Goal: Contribute content: Add original content to the website for others to see

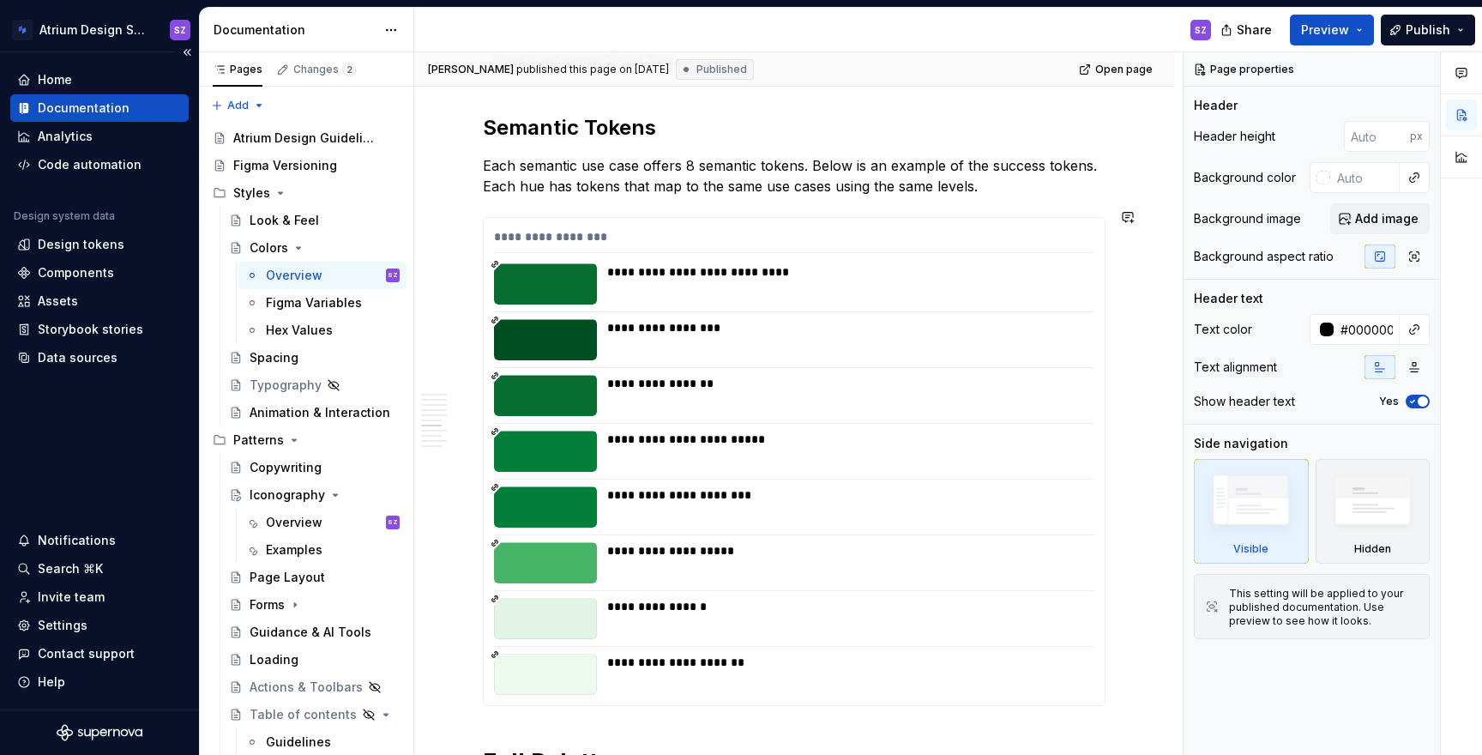
scroll to position [2530, 0]
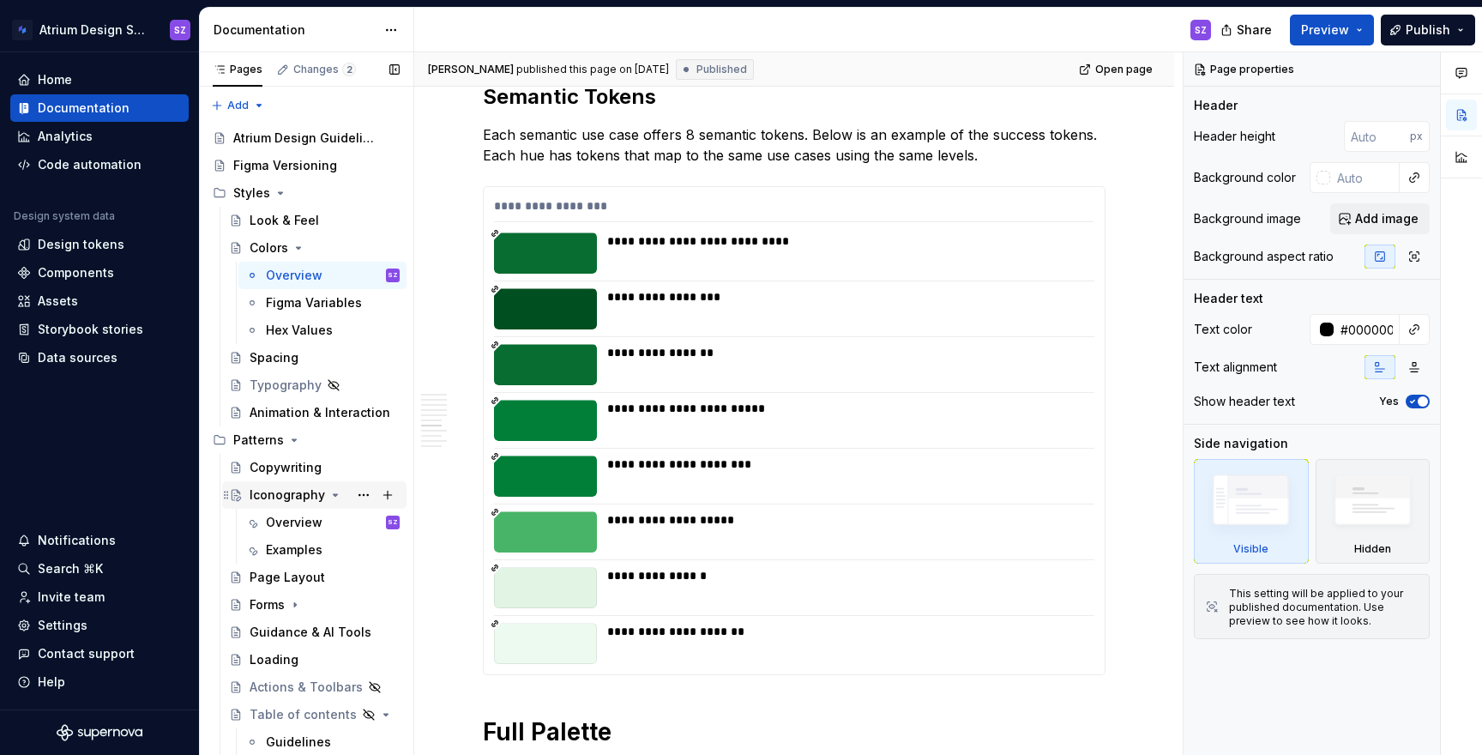
click at [251, 492] on div "Iconography" at bounding box center [287, 494] width 75 height 17
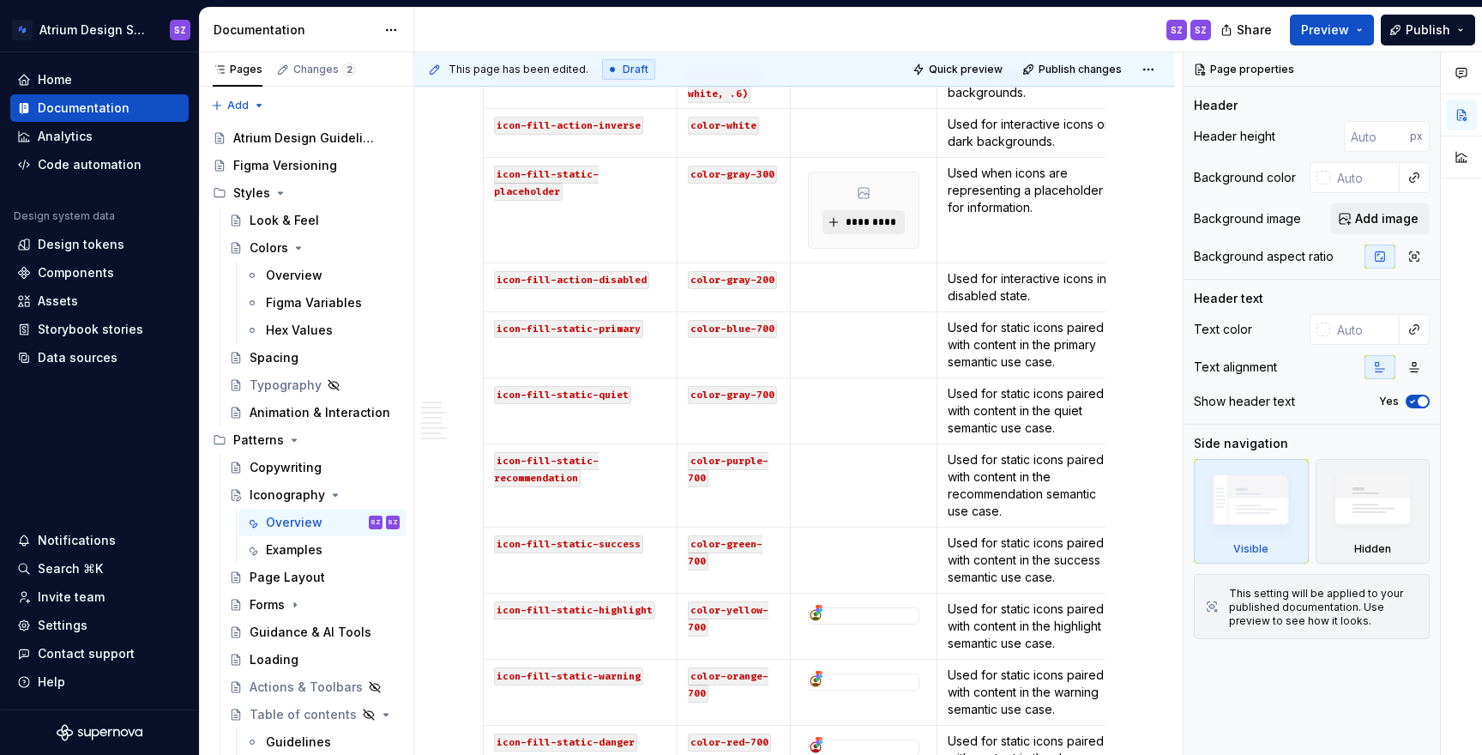
scroll to position [1566, 0]
click at [875, 318] on p at bounding box center [863, 326] width 124 height 17
type textarea "*"
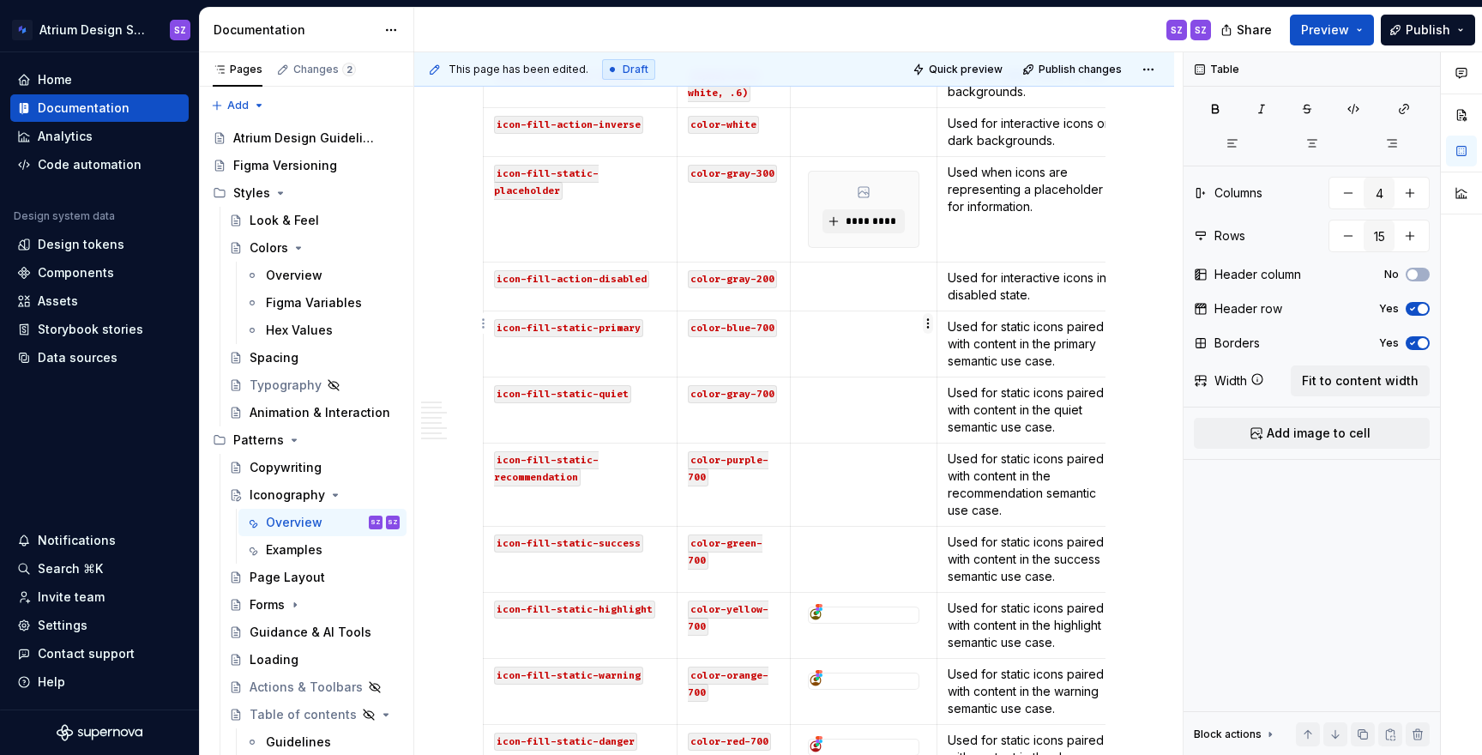
click at [927, 319] on html "Atrium Design System SZ Home Documentation Analytics Code automation Design sys…" at bounding box center [741, 377] width 1482 height 755
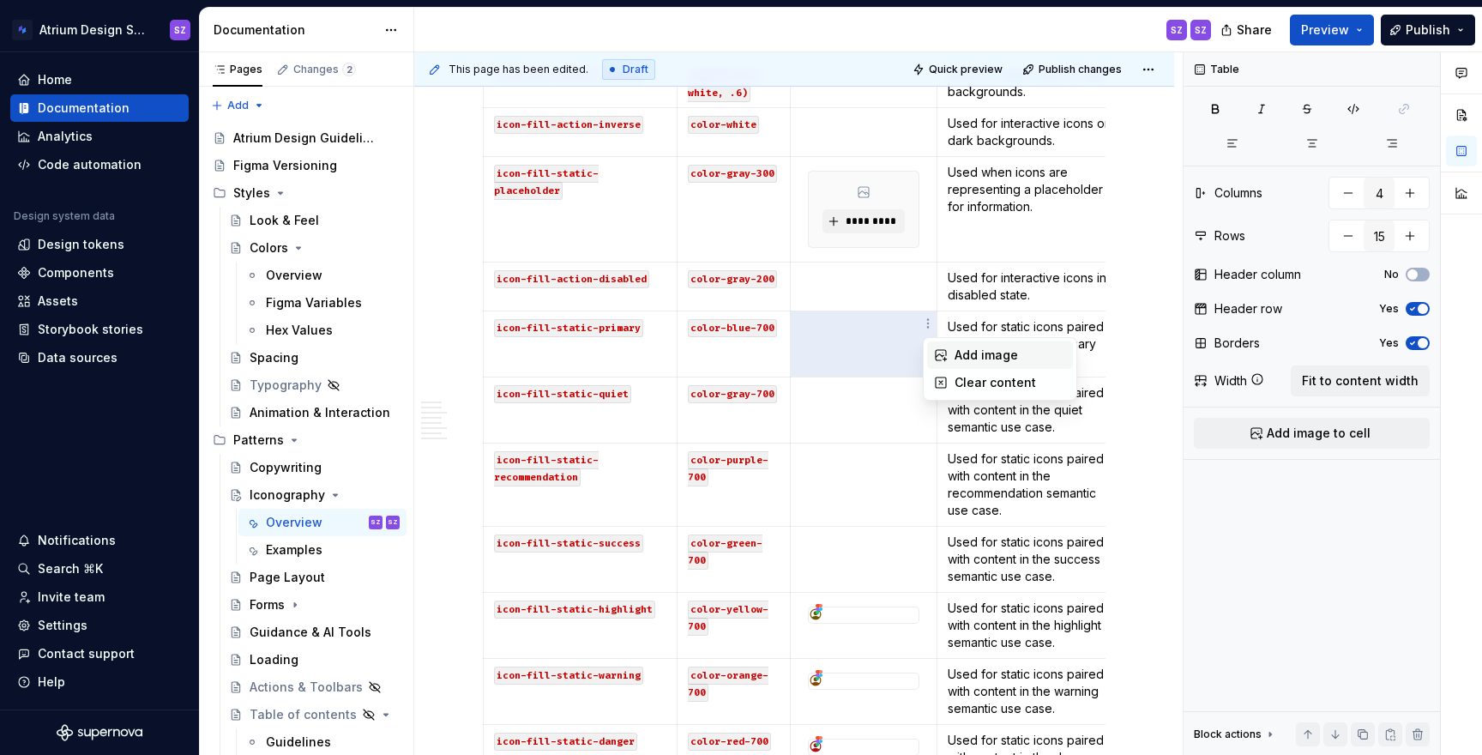
click at [957, 364] on div "Add image" at bounding box center [1000, 354] width 146 height 27
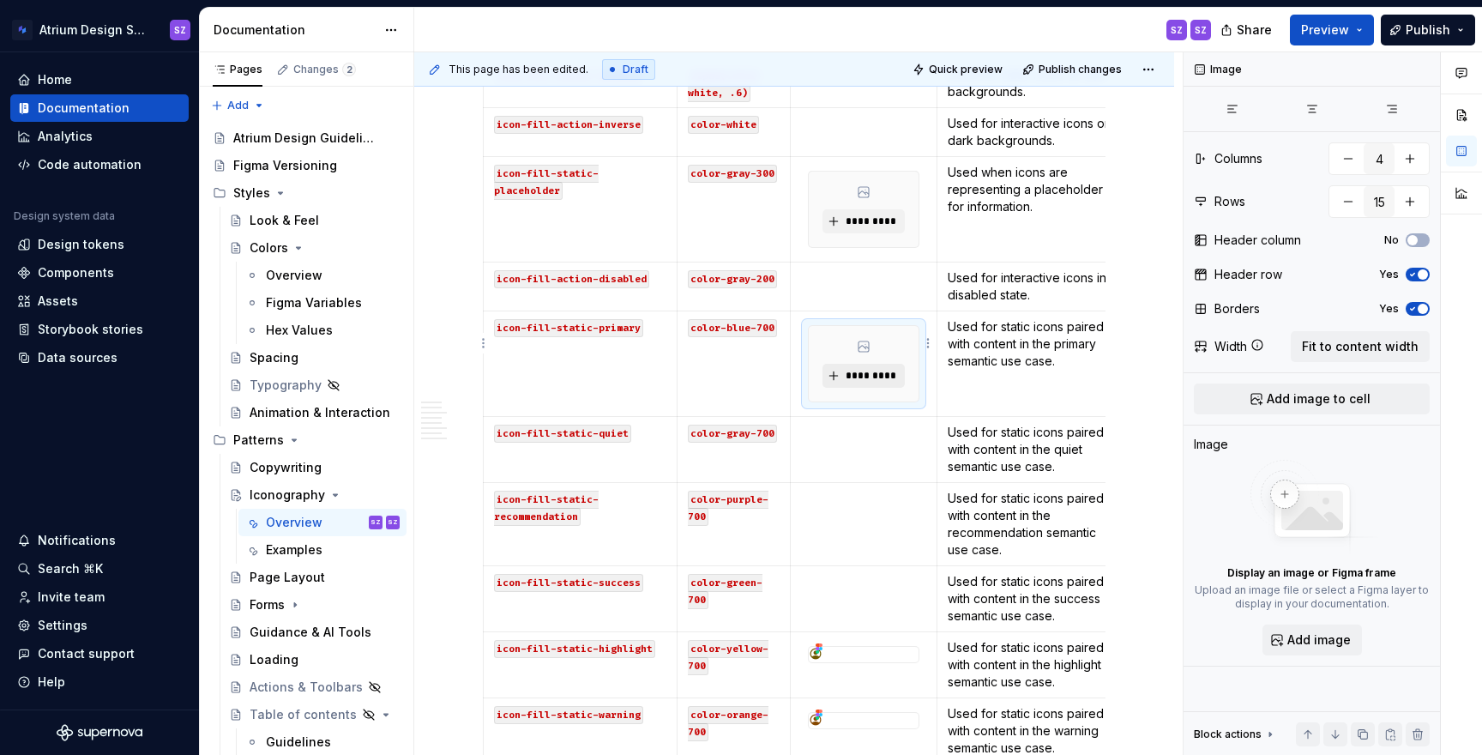
click at [860, 369] on span "*********" at bounding box center [870, 376] width 52 height 14
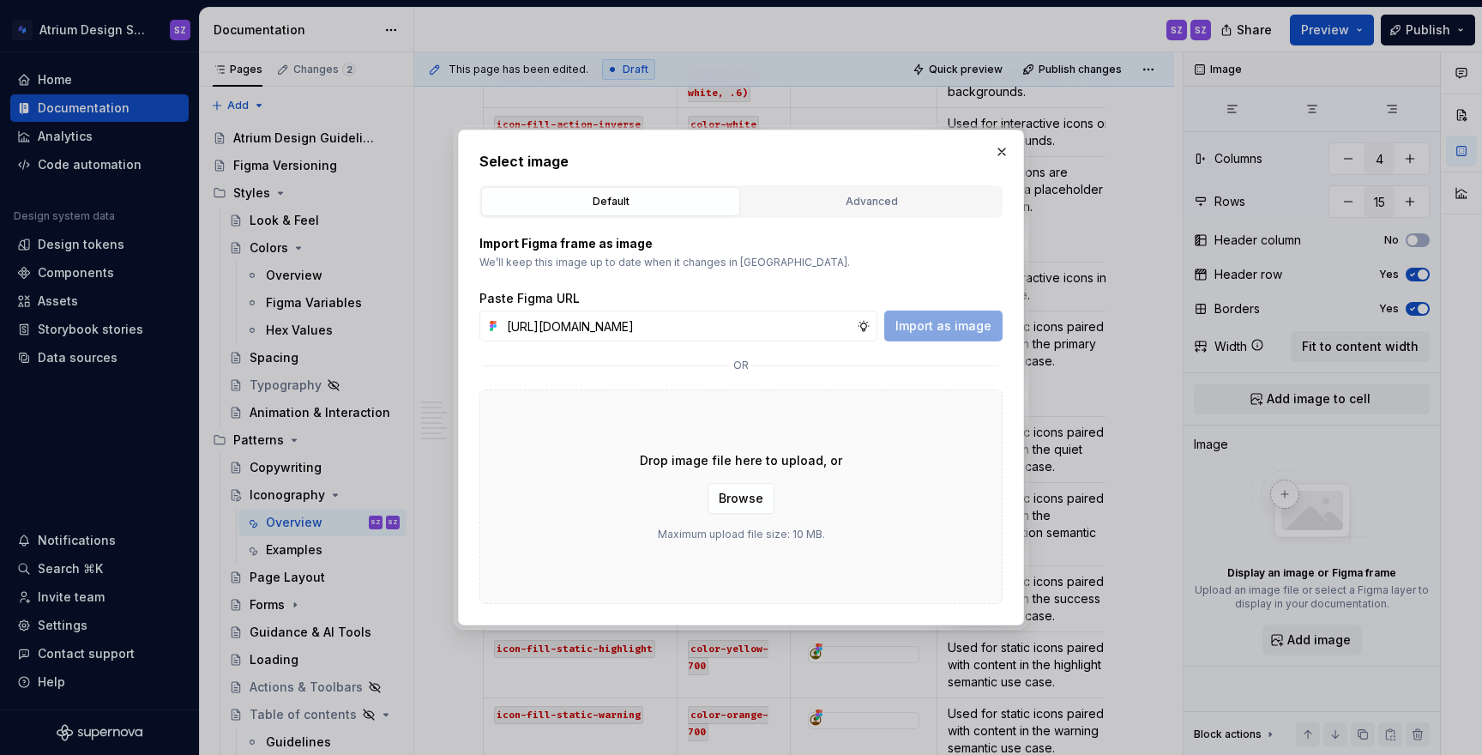
scroll to position [0, 519]
type input "[URL][DOMAIN_NAME]"
click at [937, 334] on button "Import as image" at bounding box center [944, 326] width 118 height 31
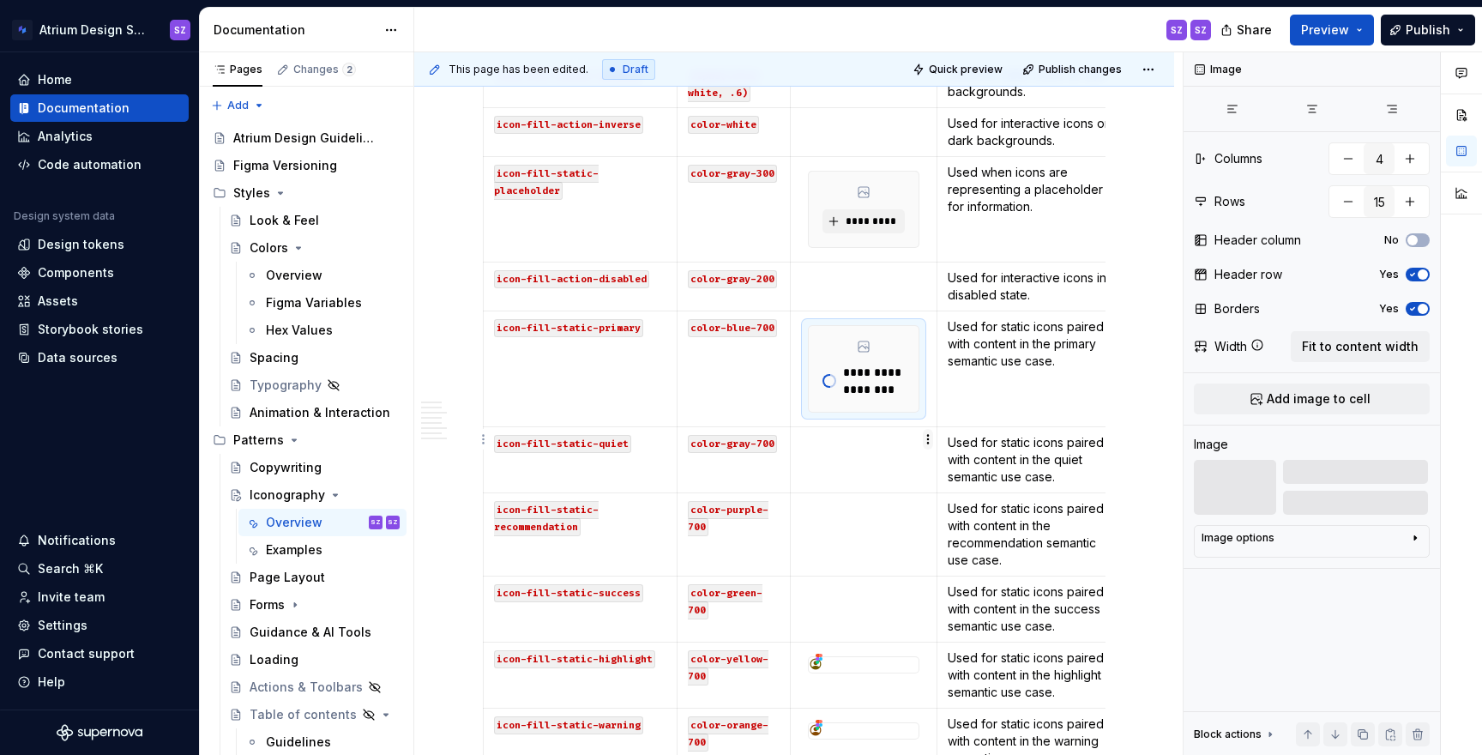
click at [924, 433] on html "Atrium Design System SZ Home Documentation Analytics Code automation Design sys…" at bounding box center [741, 377] width 1482 height 755
type textarea "*"
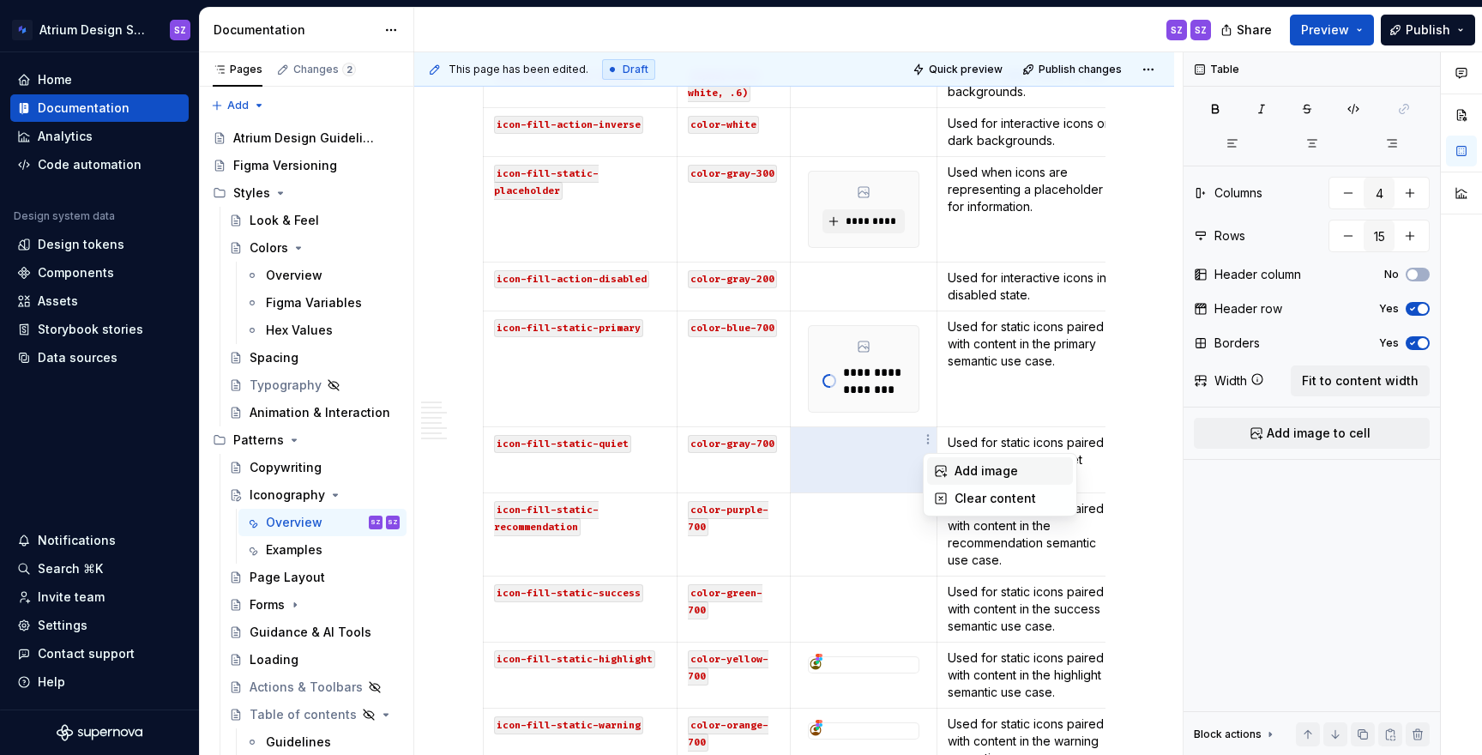
click at [947, 462] on div "Add image" at bounding box center [1000, 470] width 146 height 27
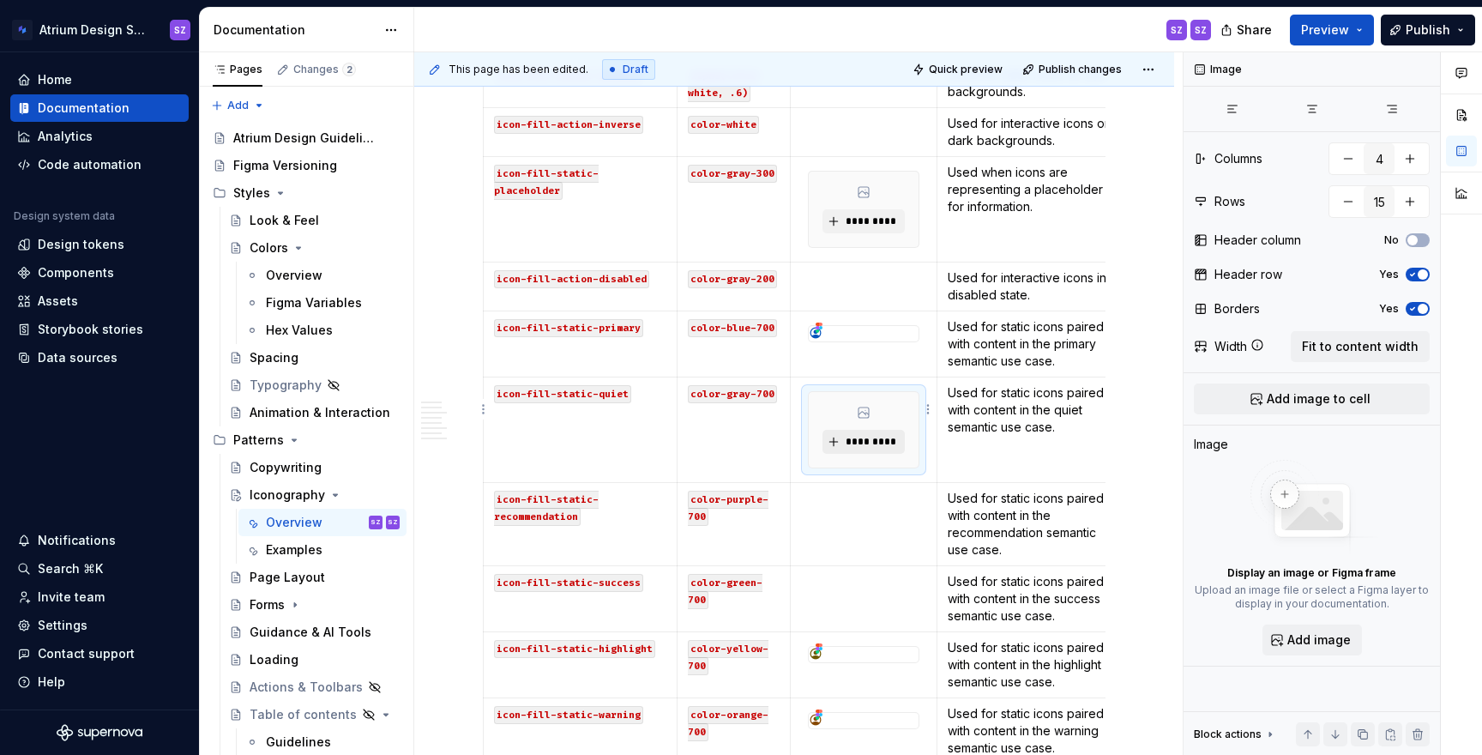
click at [841, 430] on button "*********" at bounding box center [864, 442] width 82 height 24
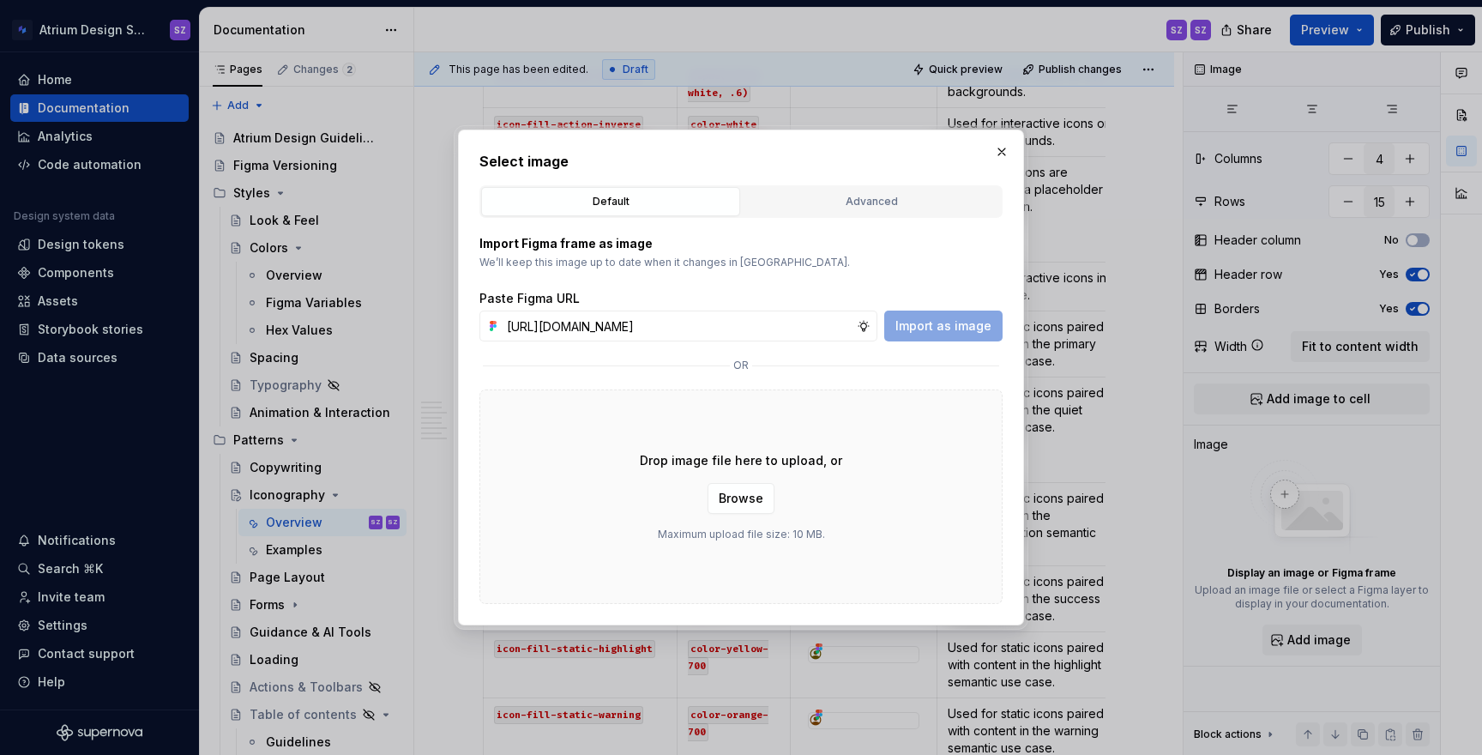
scroll to position [0, 519]
type input "[URL][DOMAIN_NAME]"
click at [960, 326] on span "Import as image" at bounding box center [944, 325] width 96 height 17
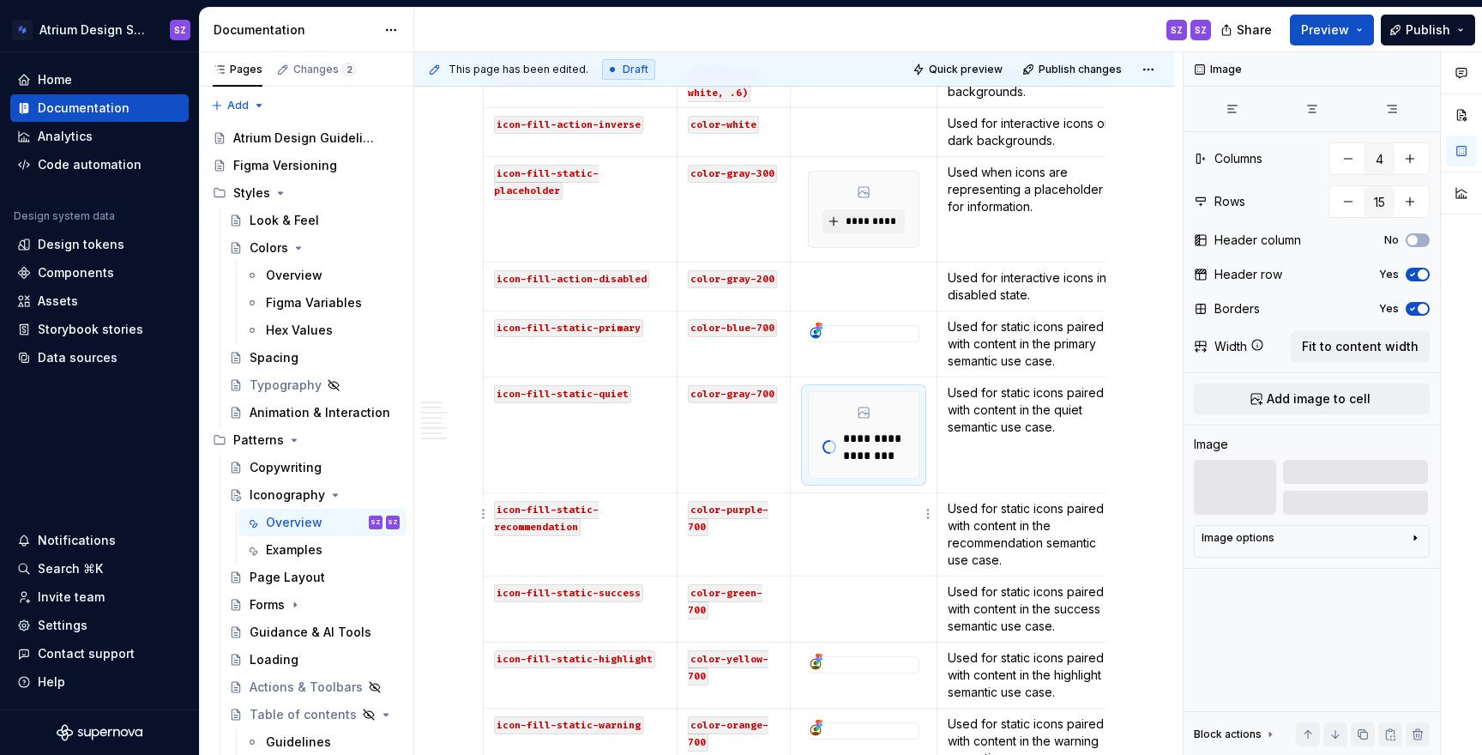
click at [855, 528] on td at bounding box center [864, 534] width 146 height 83
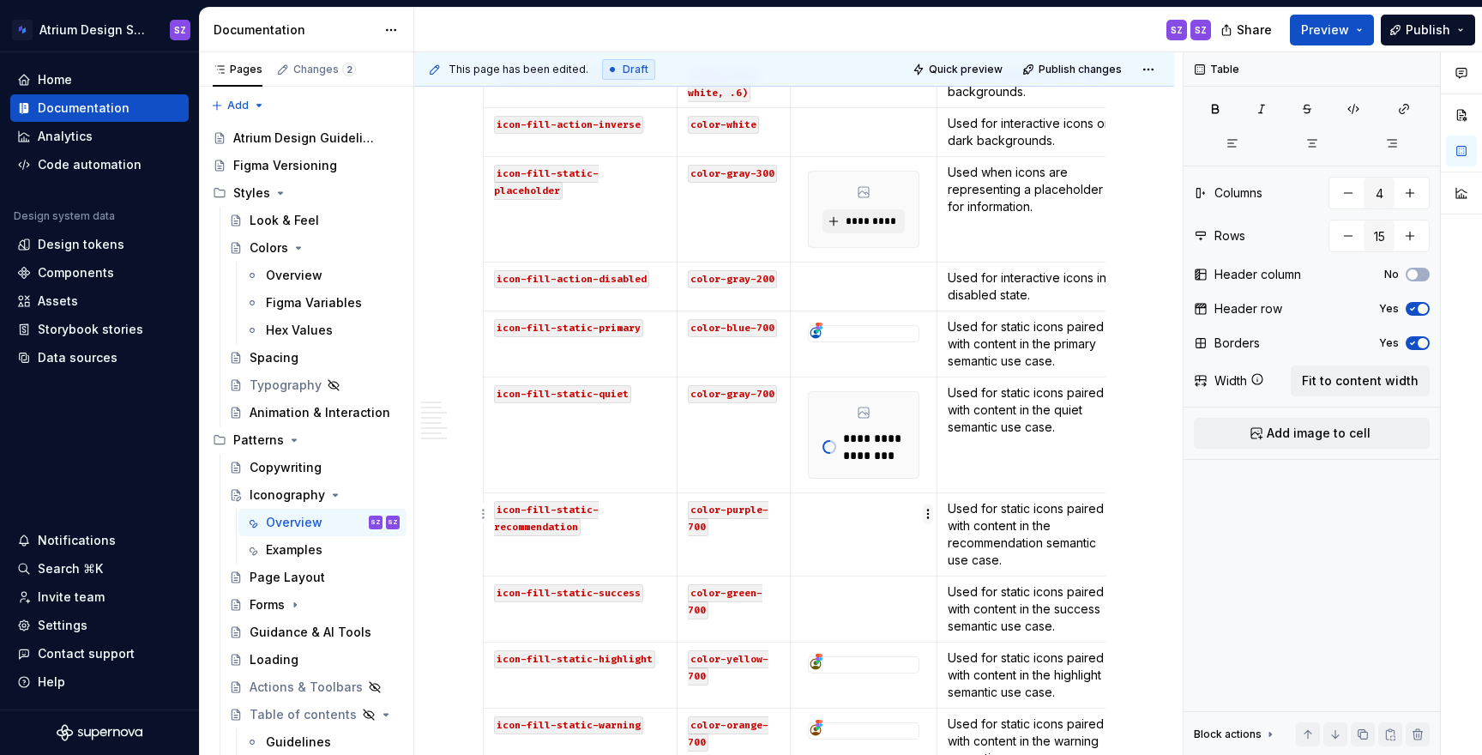
click at [930, 513] on html "Atrium Design System SZ Home Documentation Analytics Code automation Design sys…" at bounding box center [741, 377] width 1482 height 755
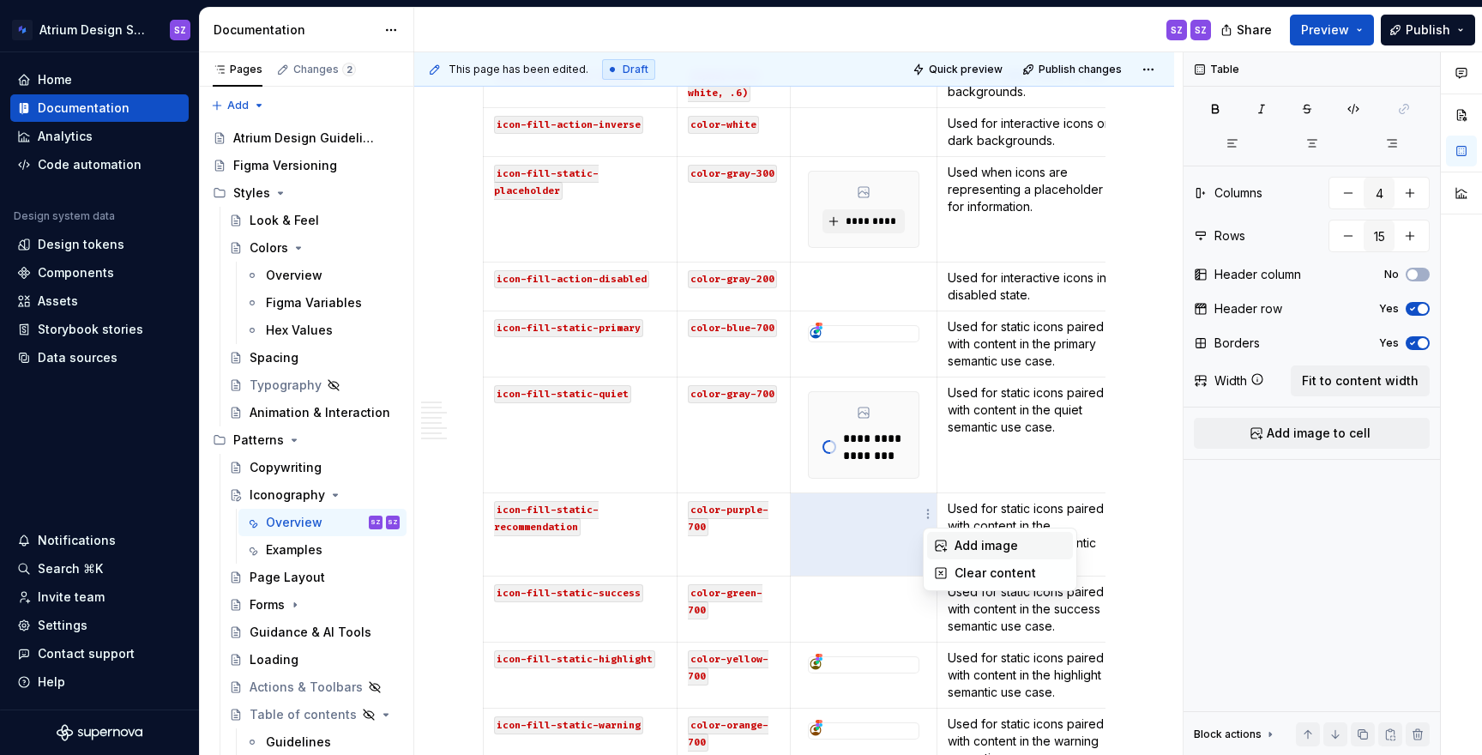
click at [939, 547] on icon at bounding box center [941, 546] width 14 height 14
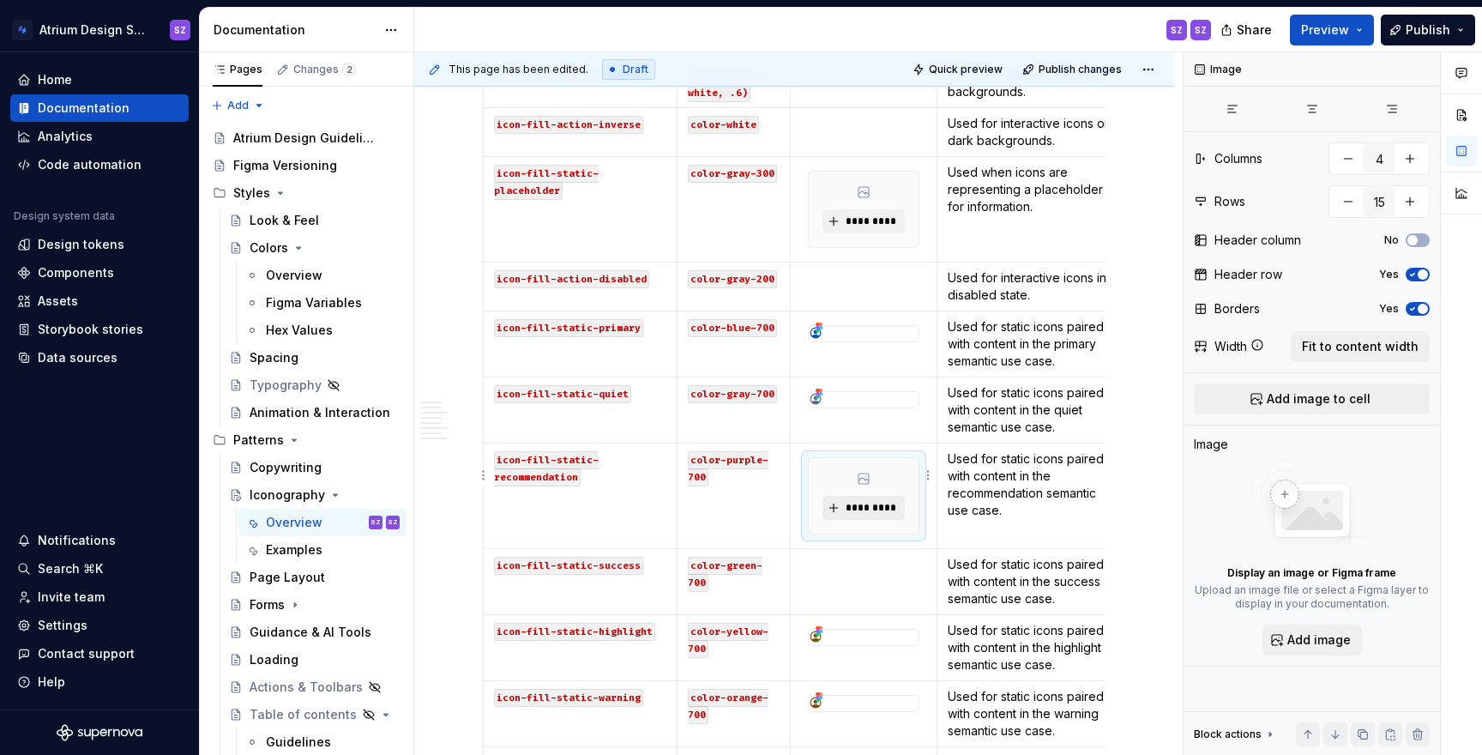
click at [844, 496] on button "*********" at bounding box center [864, 508] width 82 height 24
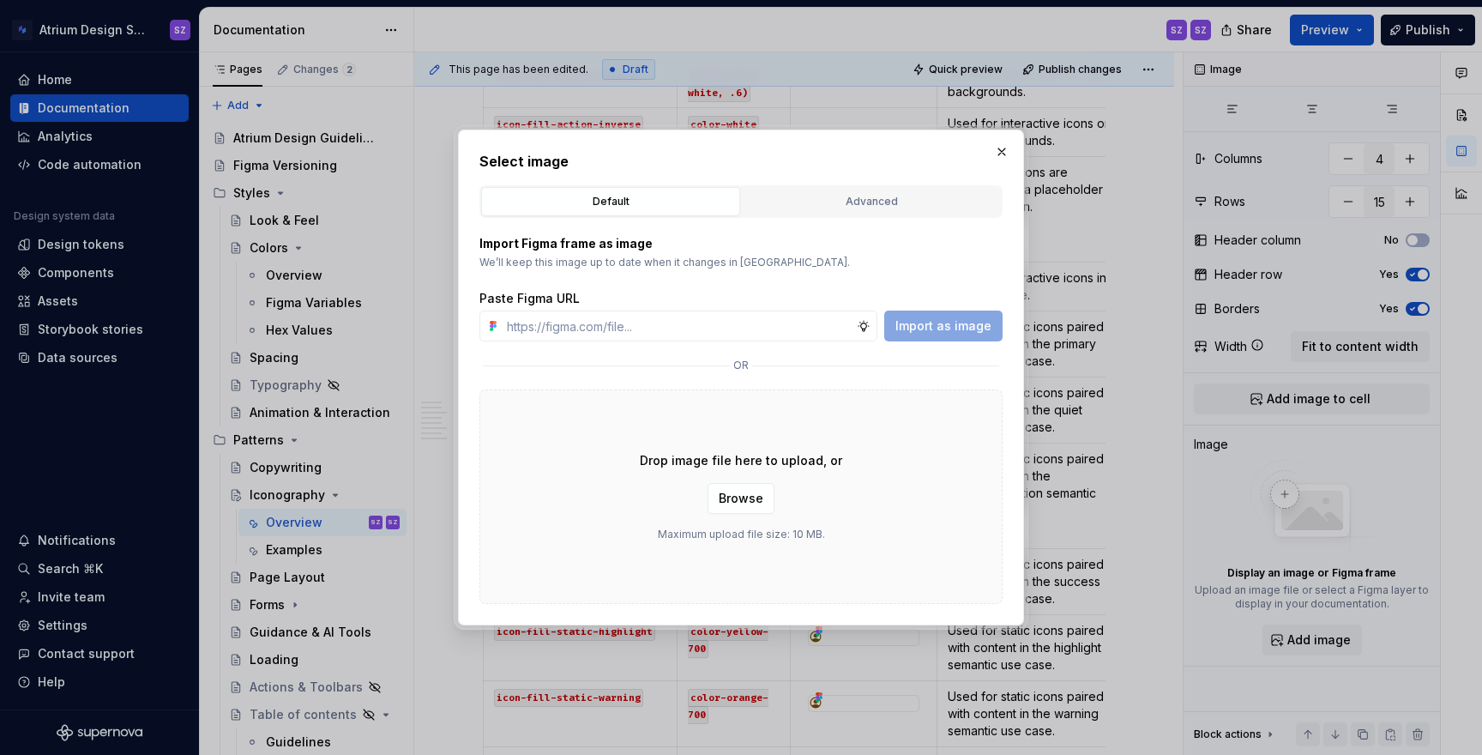
type textarea "*"
type input "[URL][DOMAIN_NAME]"
type textarea "*"
type input "[URL][DOMAIN_NAME]"
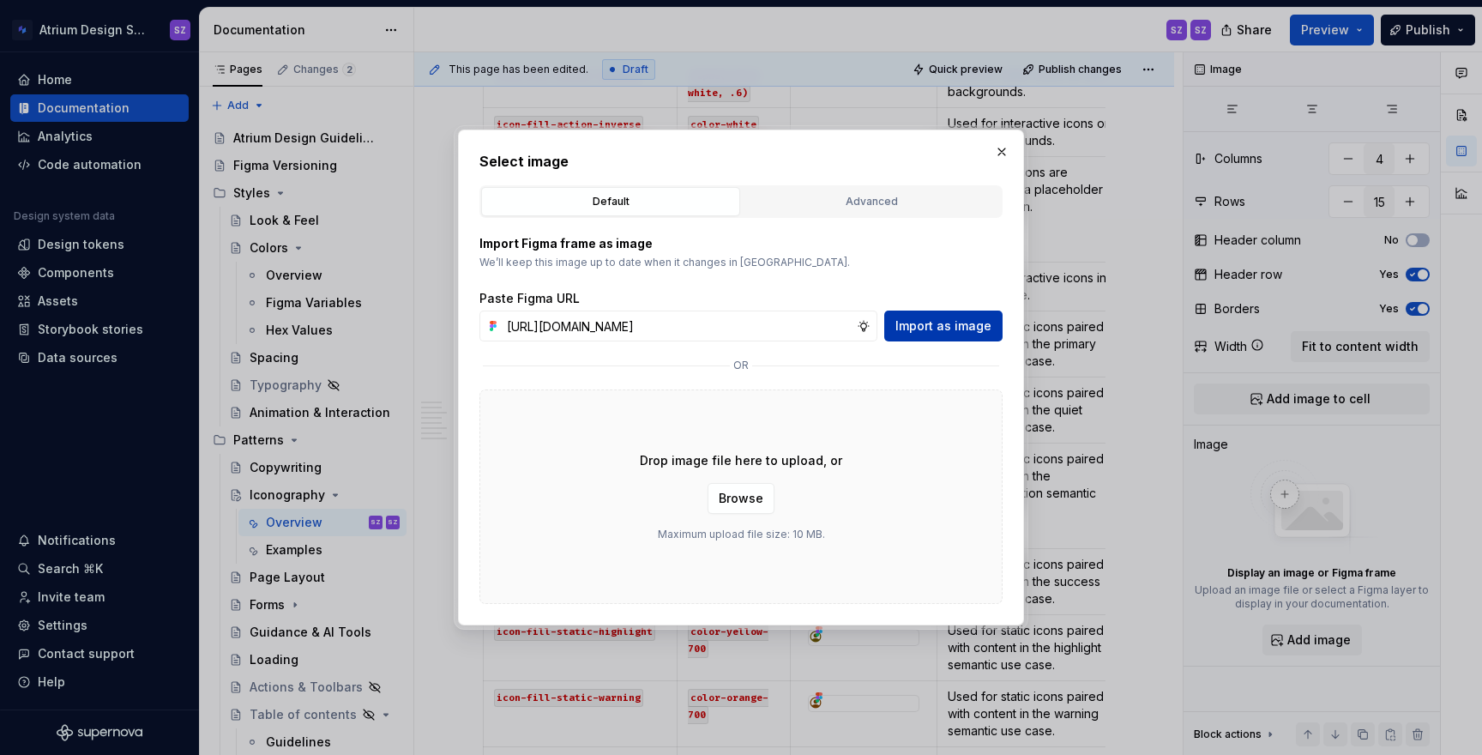
scroll to position [0, 0]
click at [964, 327] on span "Import as image" at bounding box center [944, 325] width 96 height 17
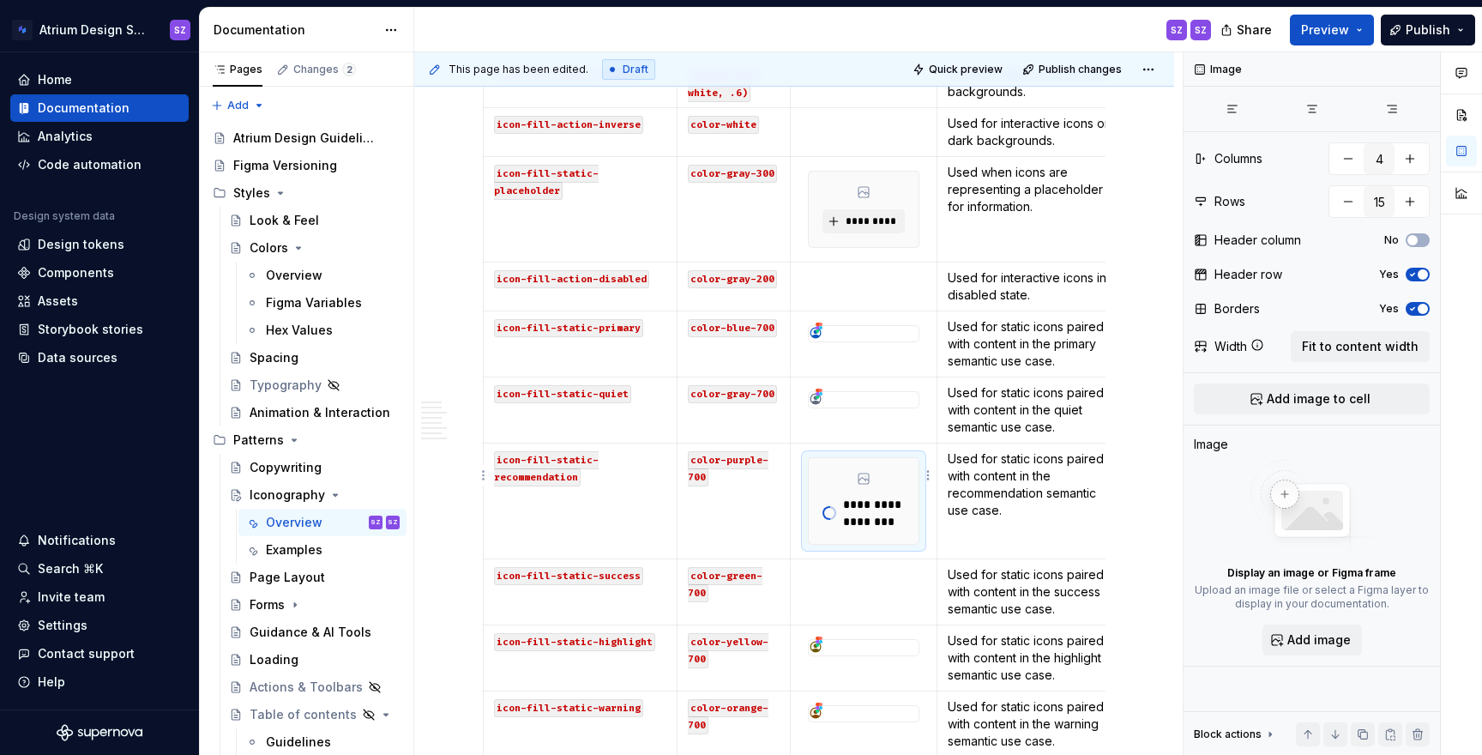
type textarea "*"
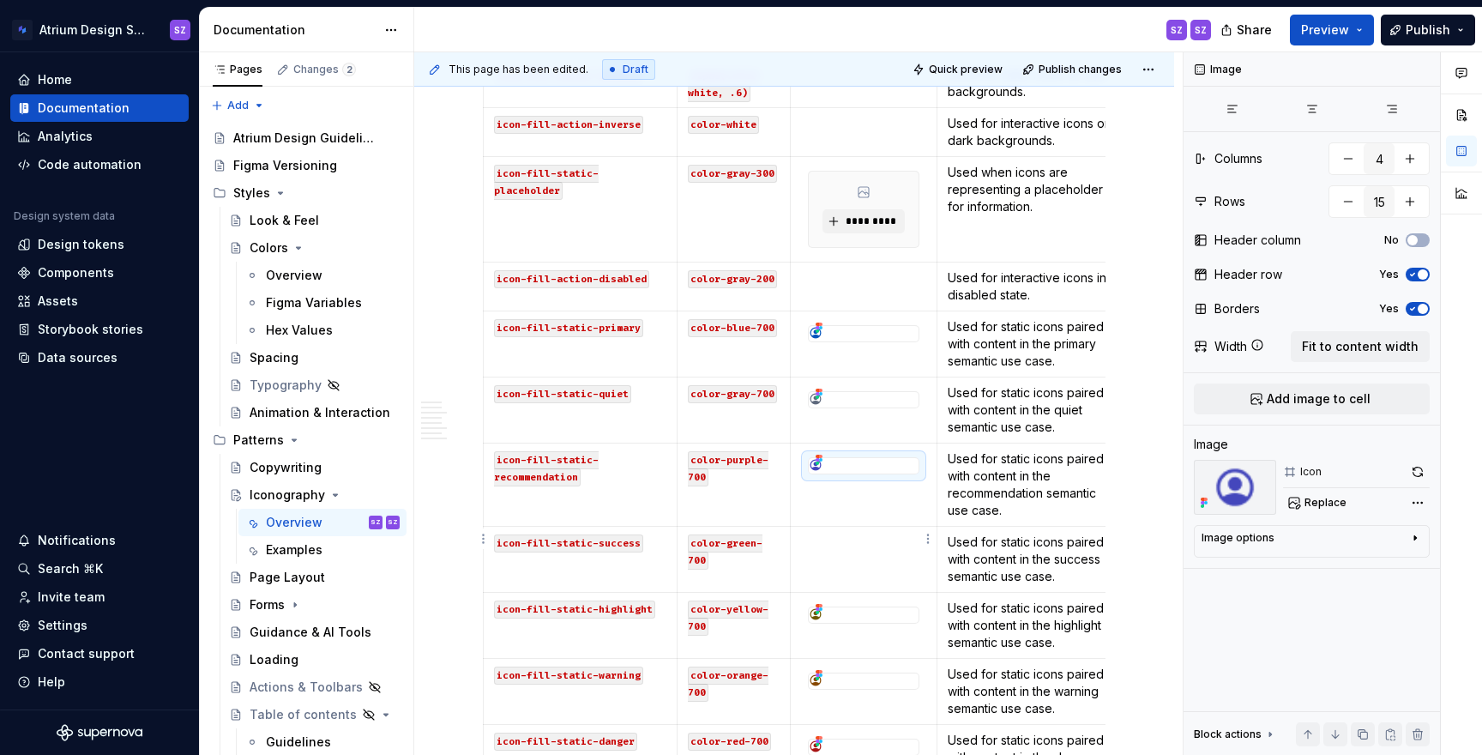
click at [830, 535] on td at bounding box center [864, 560] width 146 height 66
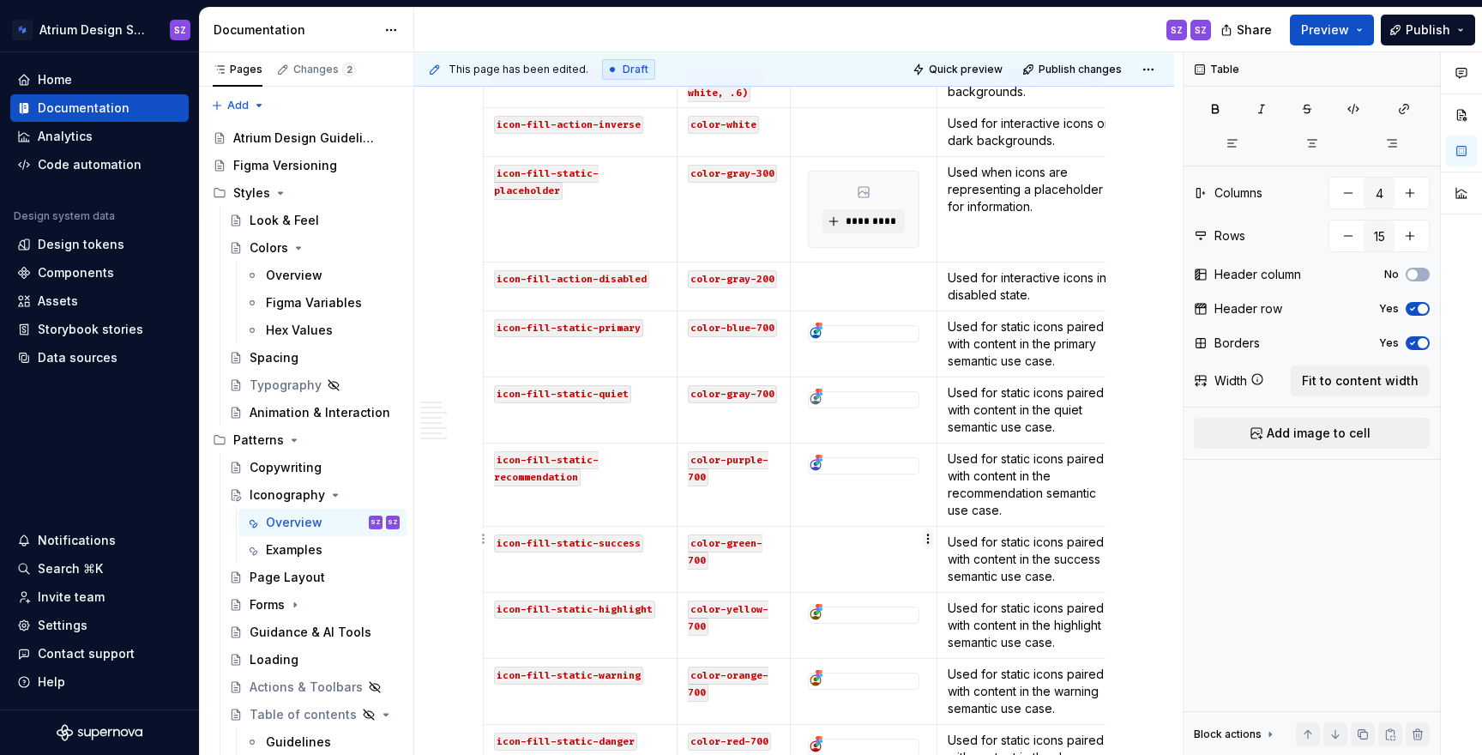
click at [923, 536] on html "Atrium Design System SZ Home Documentation Analytics Code automation Design sys…" at bounding box center [741, 377] width 1482 height 755
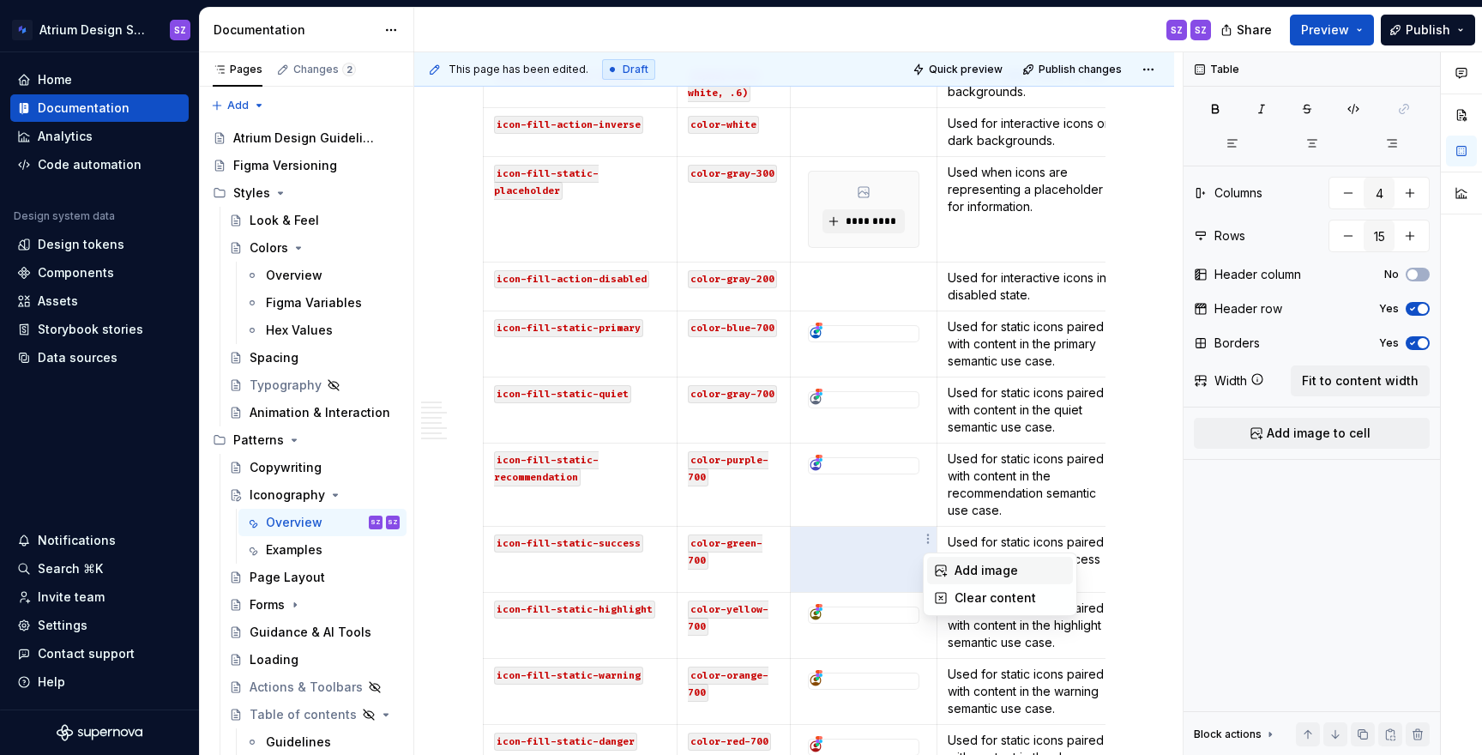
click at [951, 563] on div "Add image" at bounding box center [1000, 570] width 146 height 27
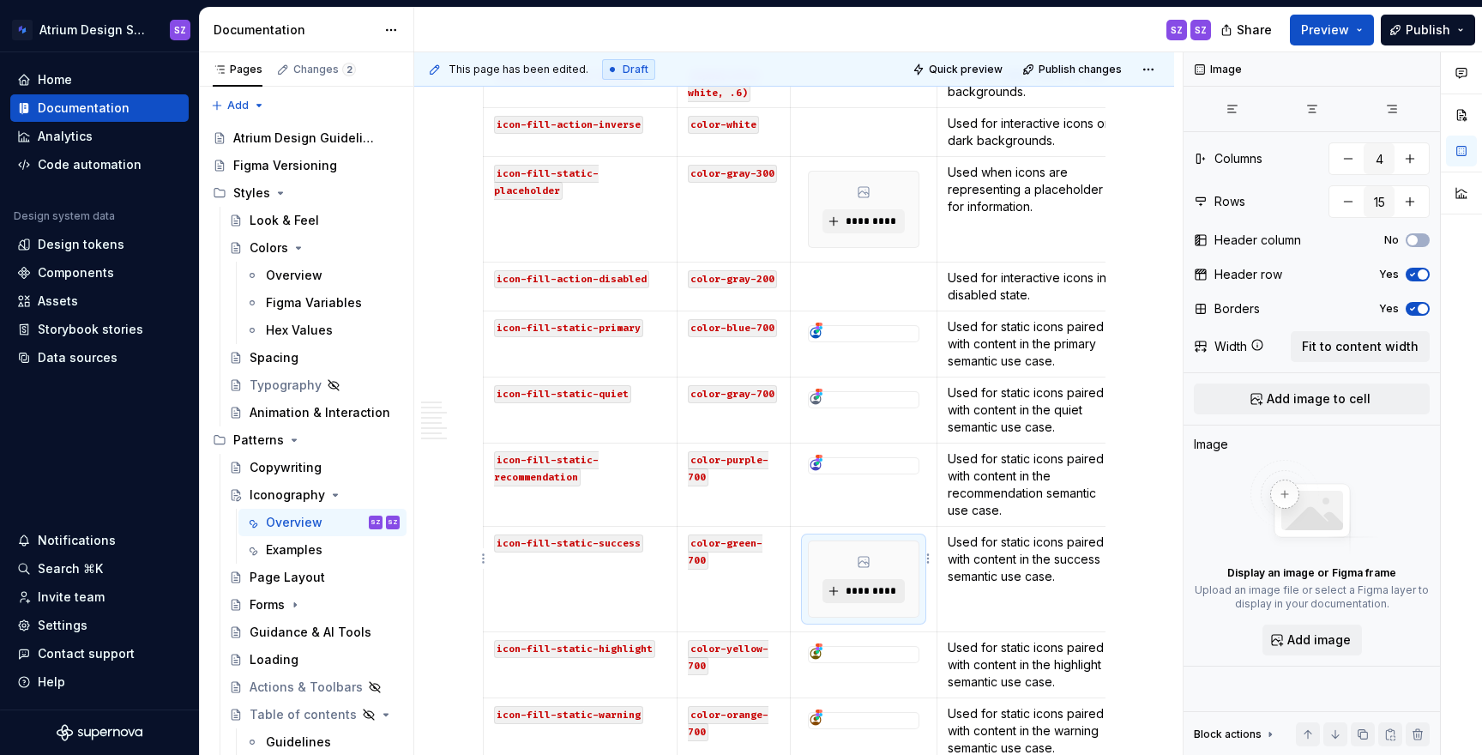
click at [860, 584] on span "*********" at bounding box center [870, 591] width 52 height 14
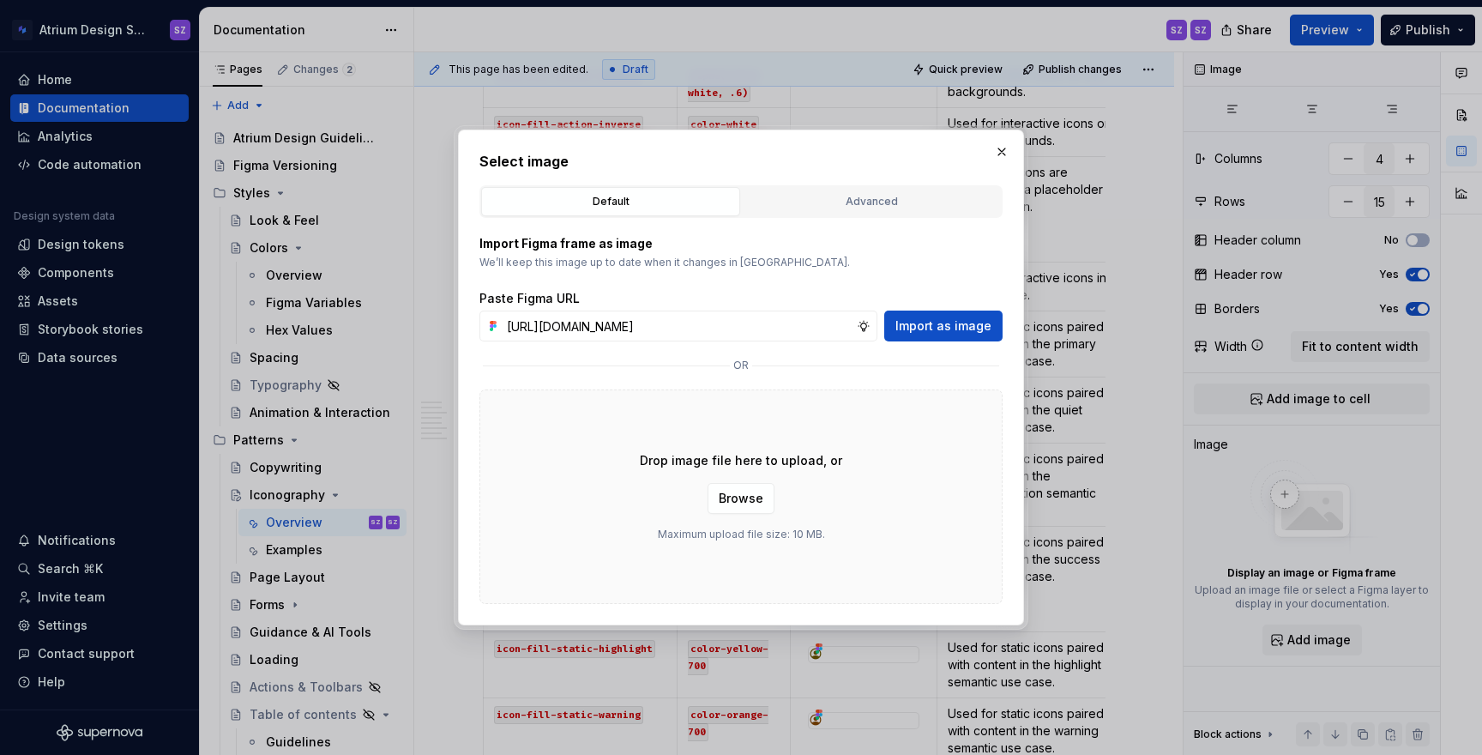
scroll to position [0, 519]
type input "[URL][DOMAIN_NAME]"
click at [960, 328] on span "Import as image" at bounding box center [944, 325] width 96 height 17
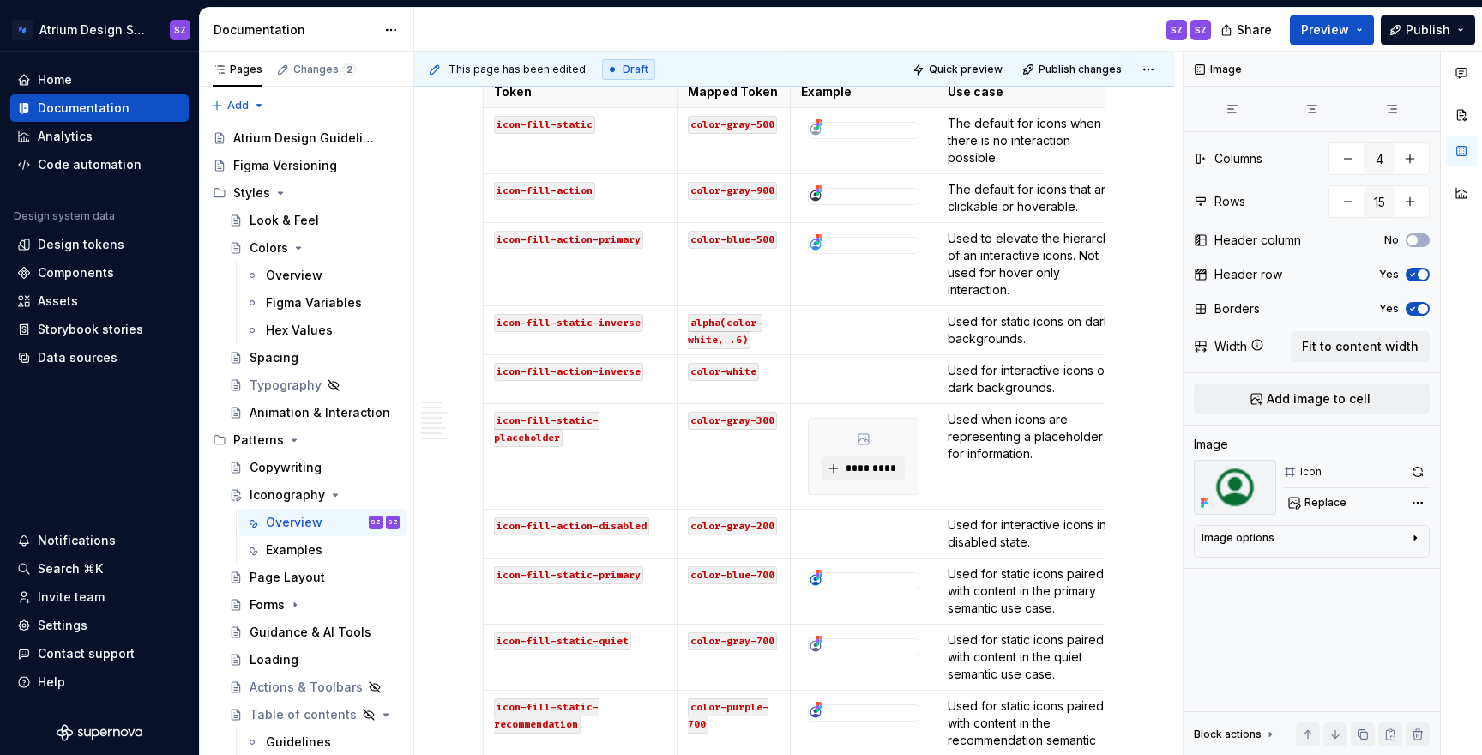
scroll to position [1306, 0]
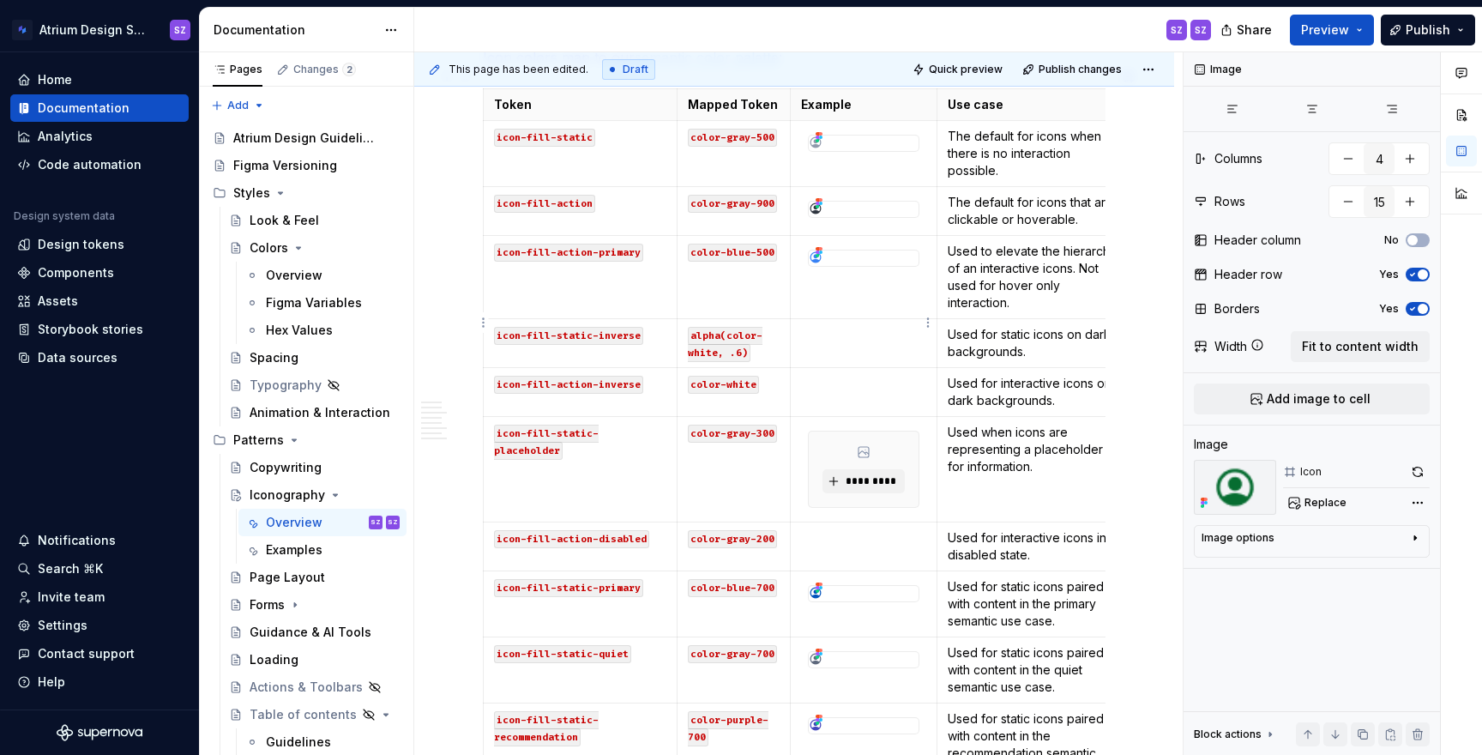
click at [891, 326] on p at bounding box center [863, 334] width 124 height 17
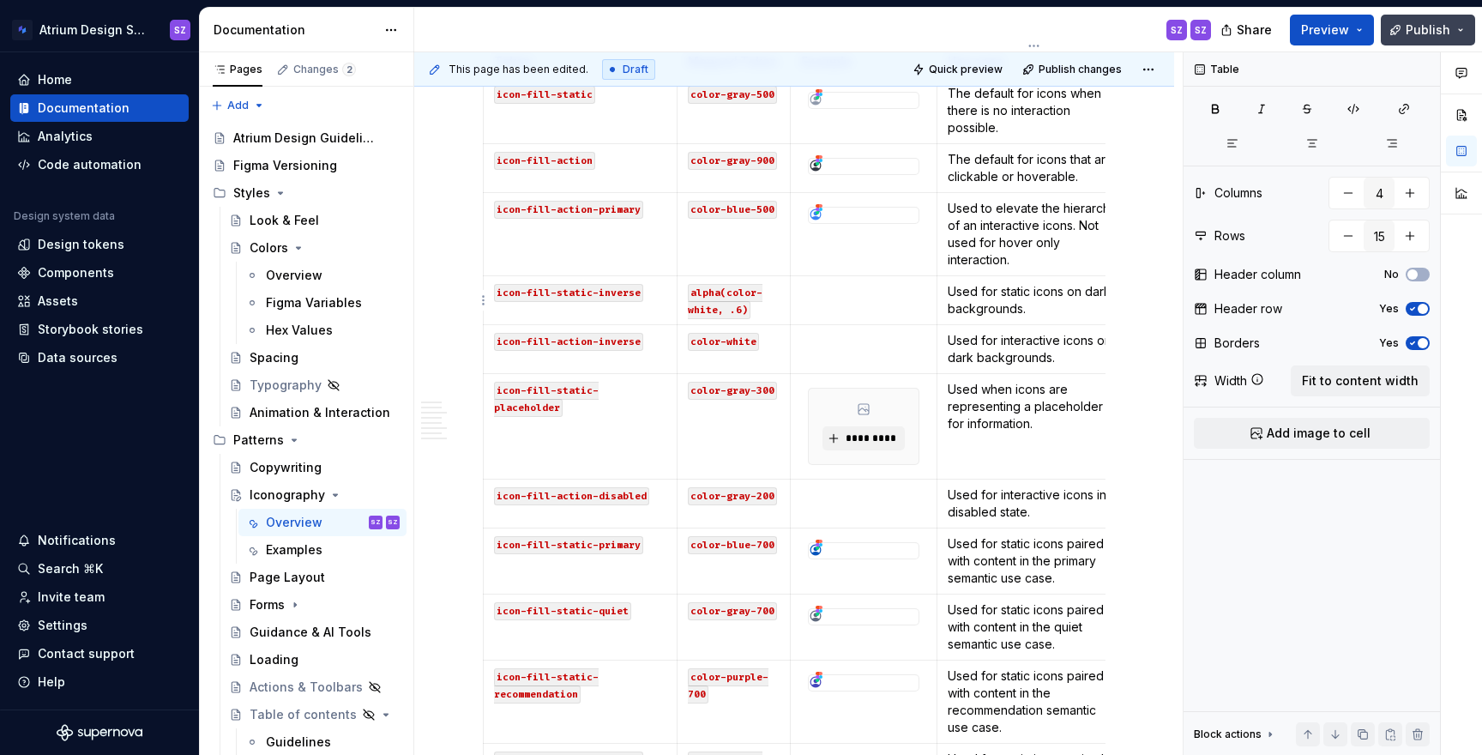
scroll to position [1328, 0]
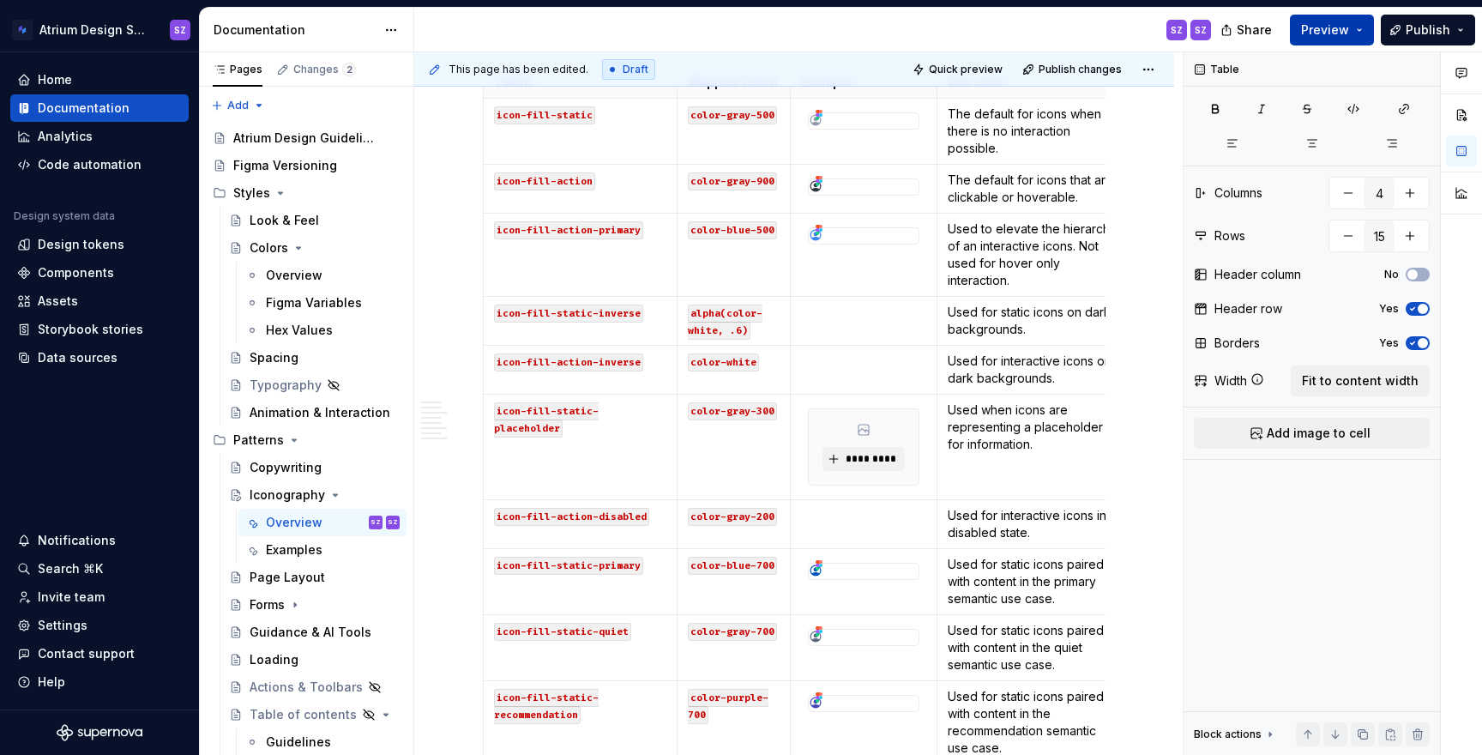
click at [1356, 36] on button "Preview" at bounding box center [1332, 30] width 84 height 31
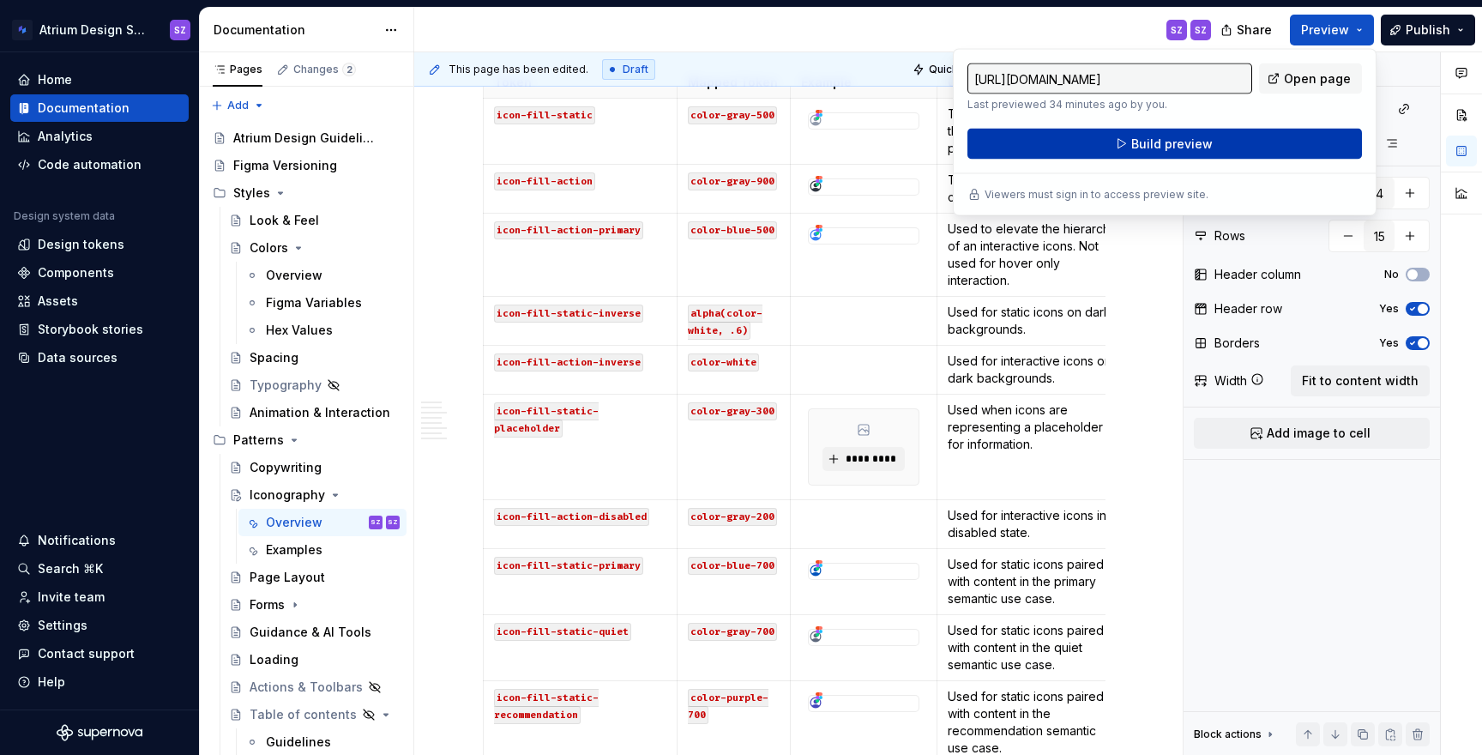
click at [1293, 145] on button "Build preview" at bounding box center [1165, 144] width 395 height 31
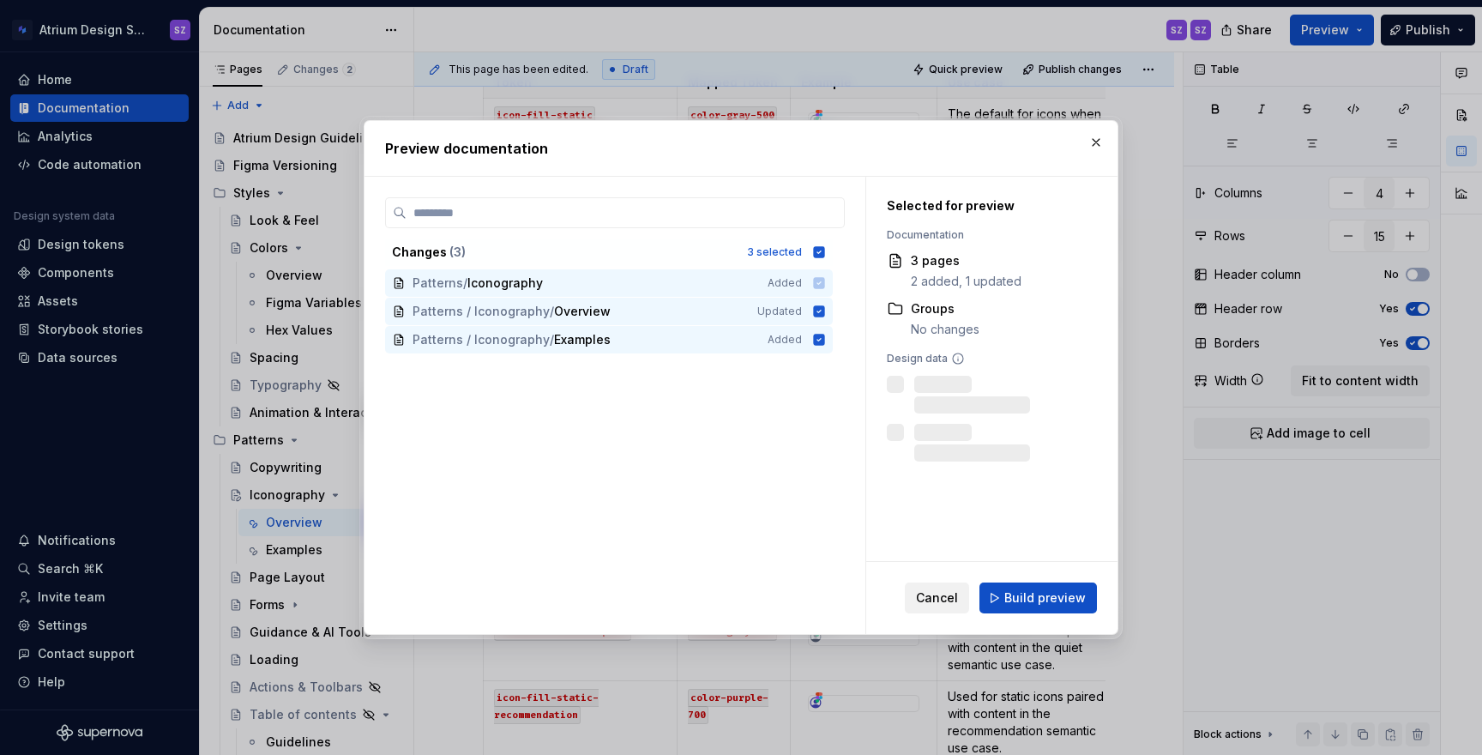
click at [957, 594] on span "Cancel" at bounding box center [937, 597] width 42 height 17
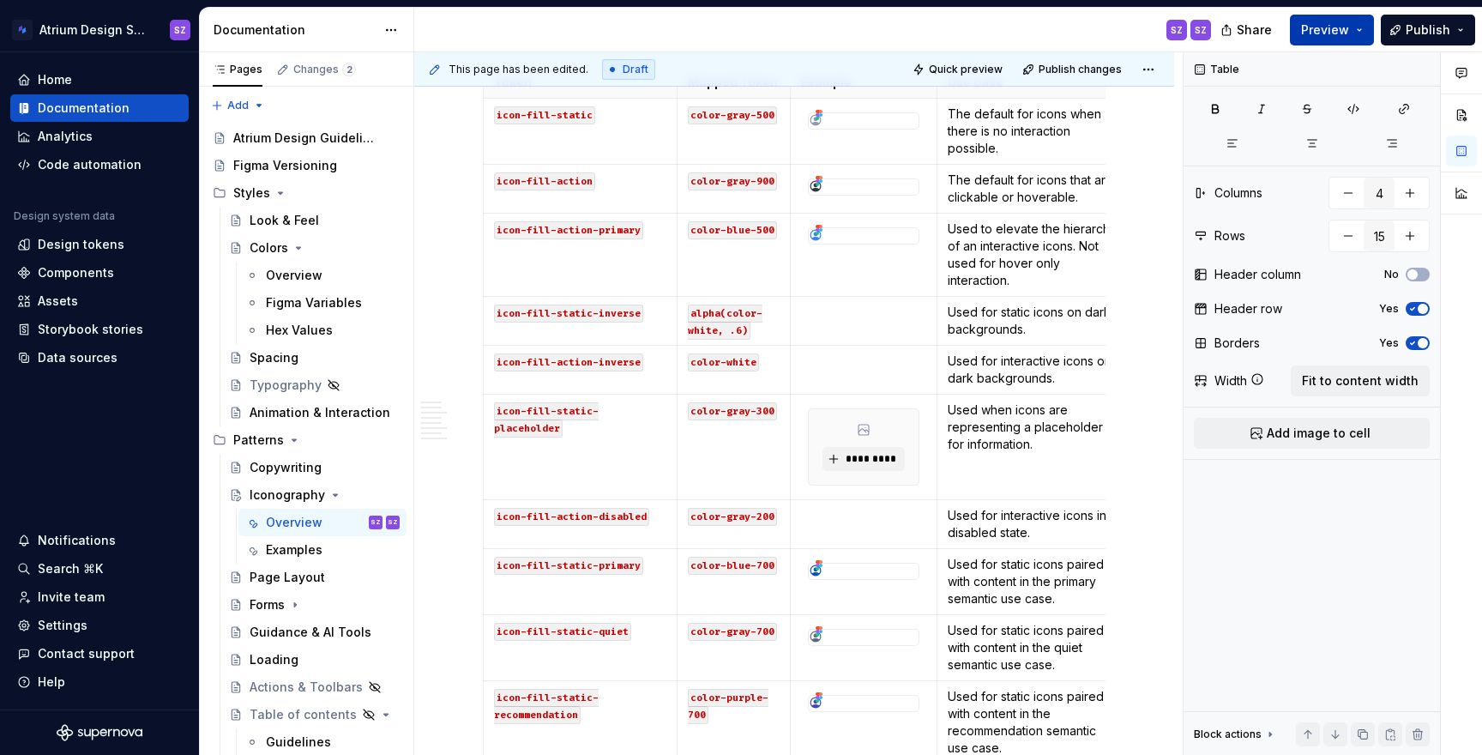
click at [1337, 38] on button "Preview" at bounding box center [1332, 30] width 84 height 31
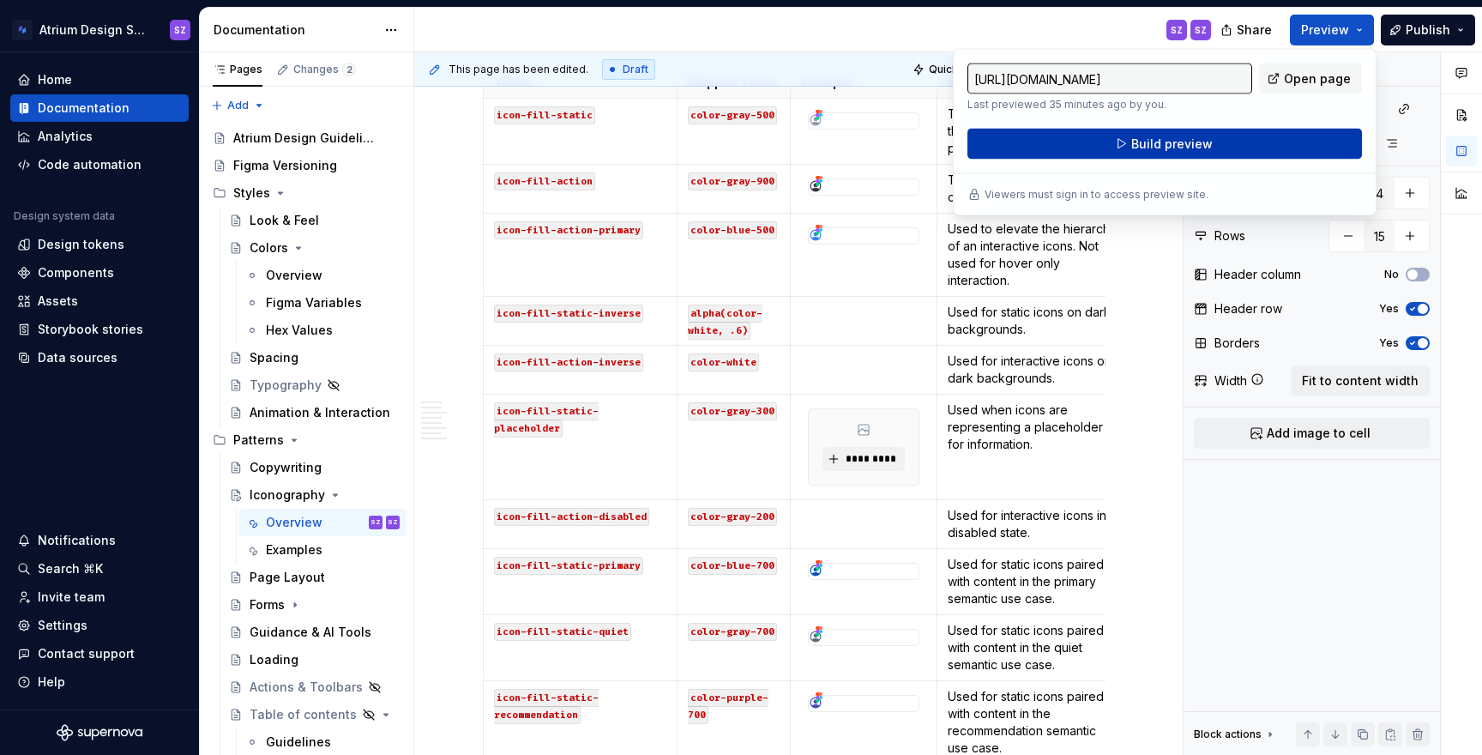
click at [1312, 143] on button "Build preview" at bounding box center [1165, 144] width 395 height 31
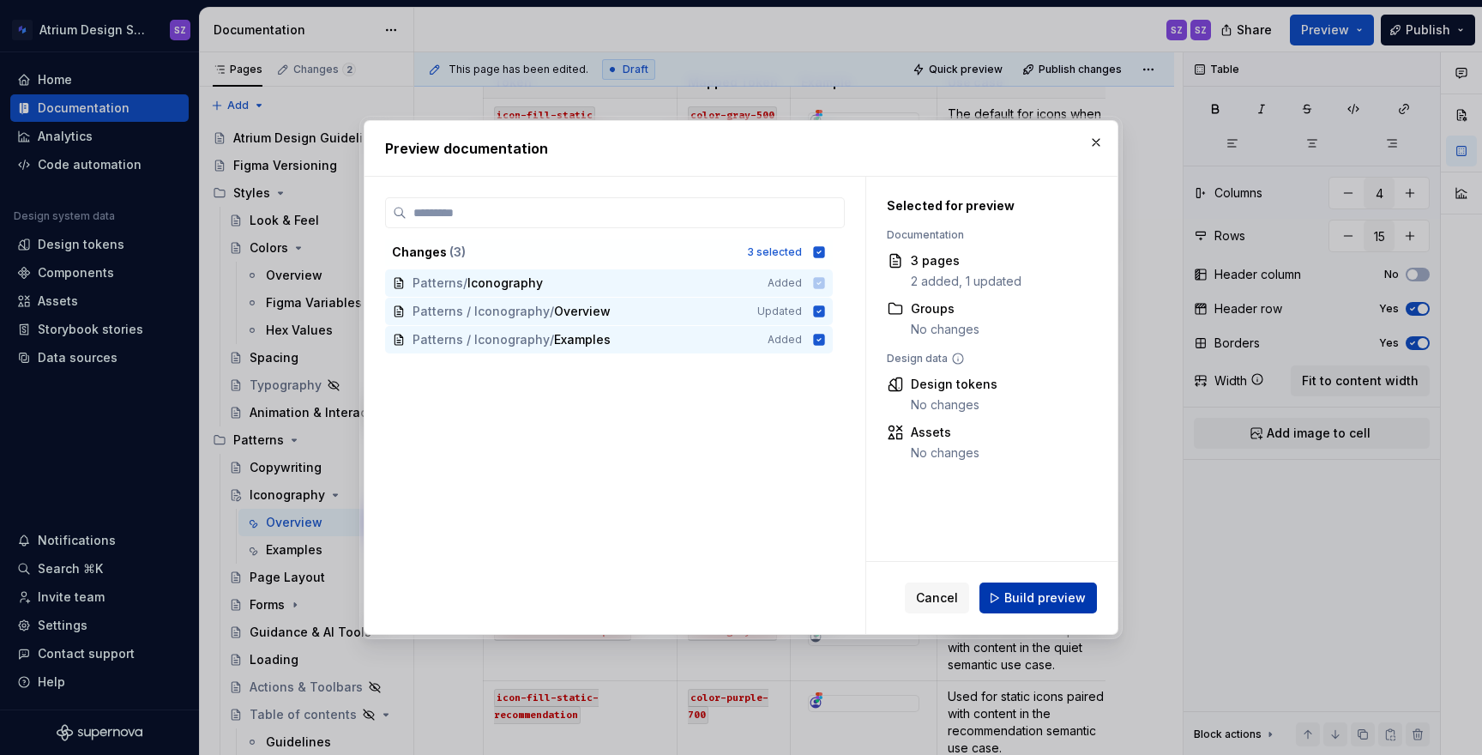
click at [1007, 593] on button "Build preview" at bounding box center [1039, 598] width 118 height 31
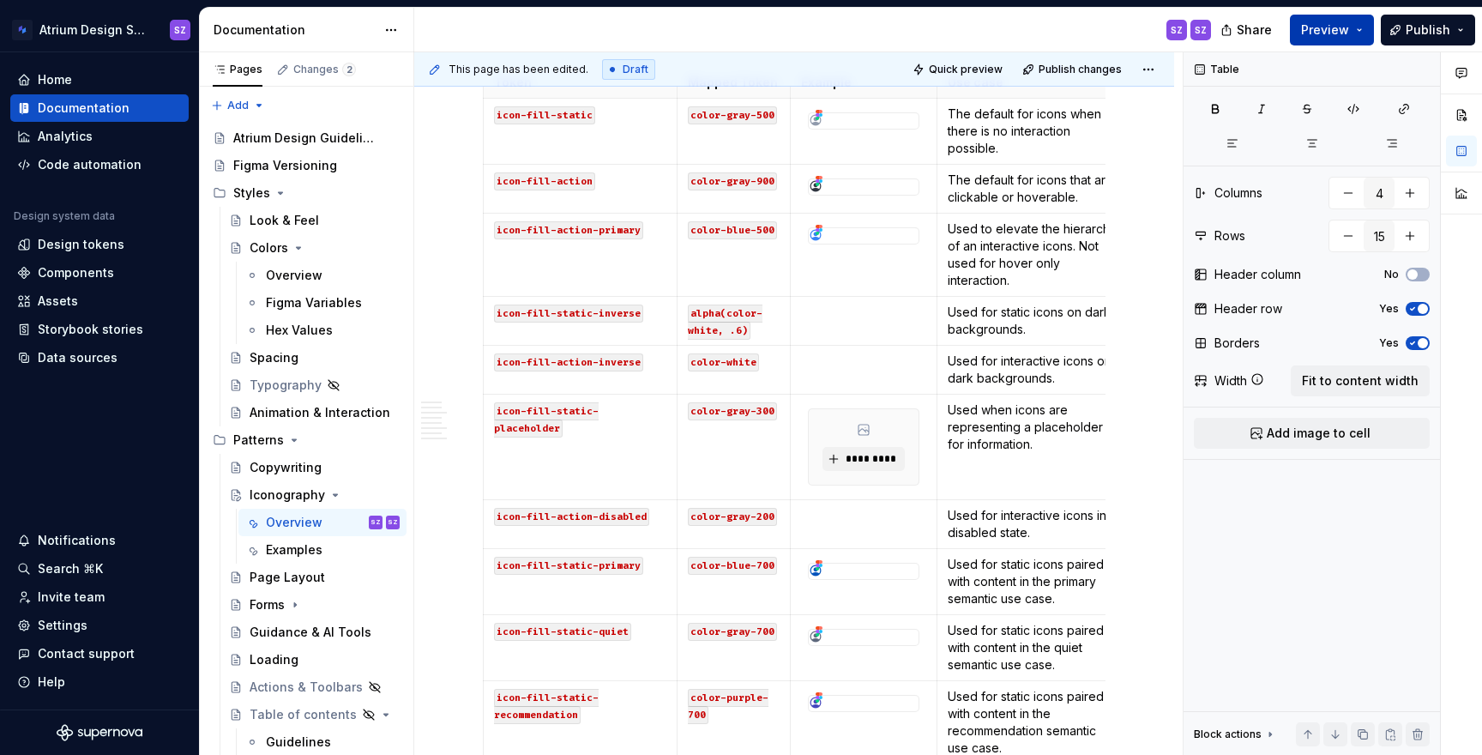
click at [1357, 31] on button "Preview" at bounding box center [1332, 30] width 84 height 31
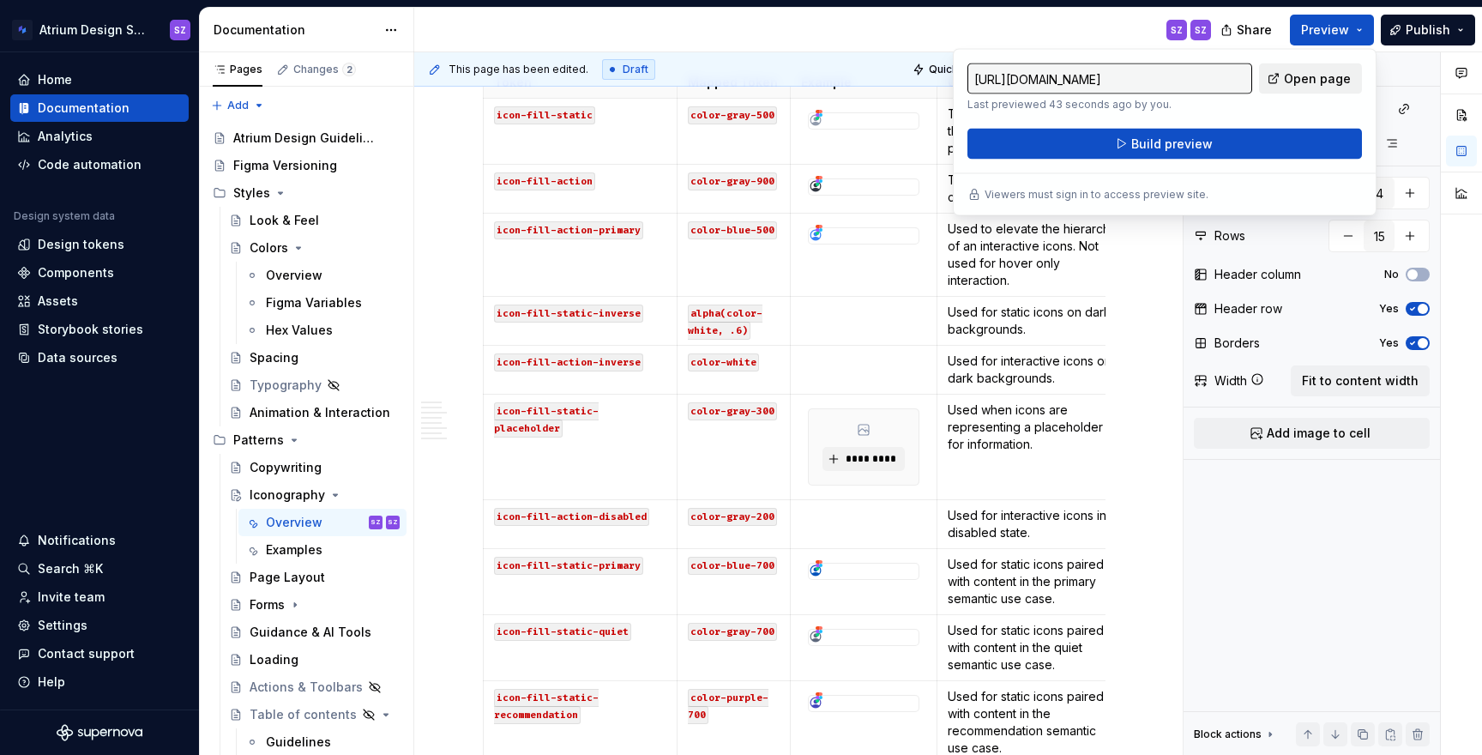
click at [1284, 78] on link "Open page" at bounding box center [1310, 78] width 103 height 31
type textarea "*"
